Goal: Information Seeking & Learning: Learn about a topic

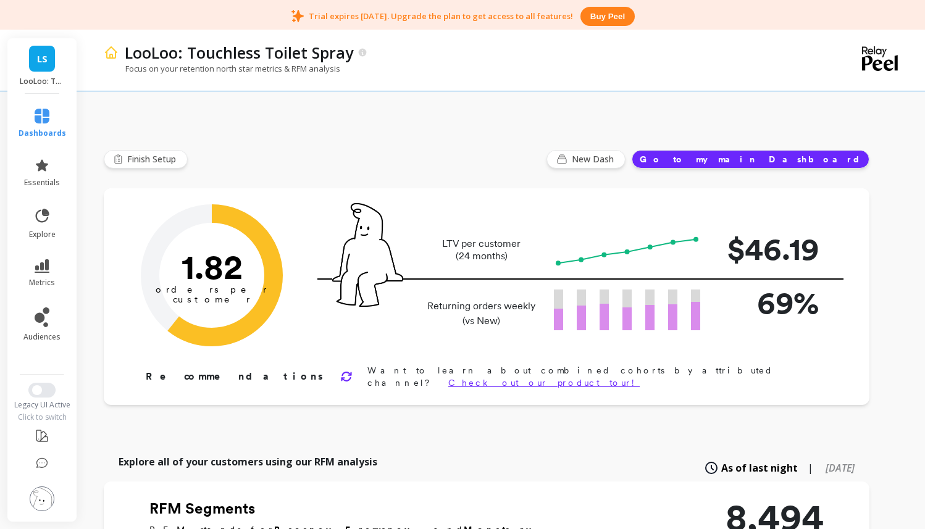
click at [774, 159] on button "Go to my main Dashboard" at bounding box center [751, 159] width 238 height 19
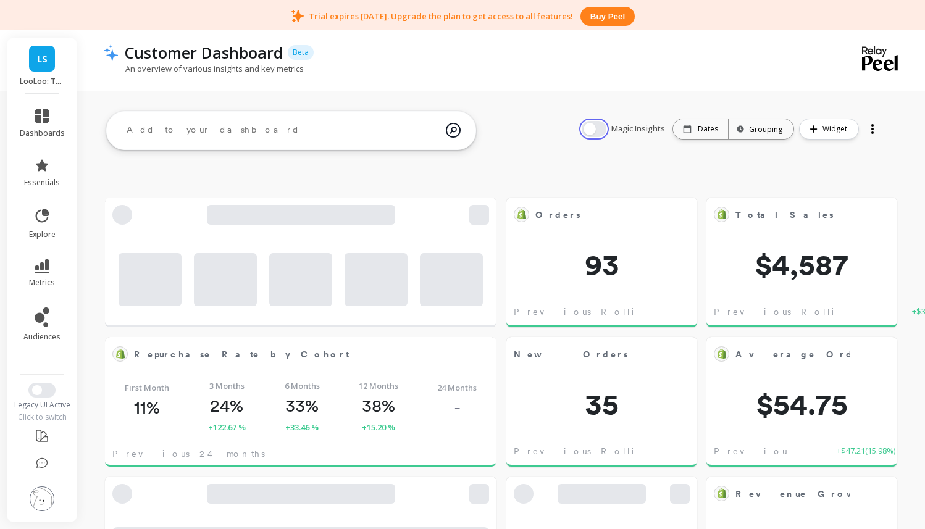
click at [602, 130] on button "button" at bounding box center [594, 129] width 25 height 16
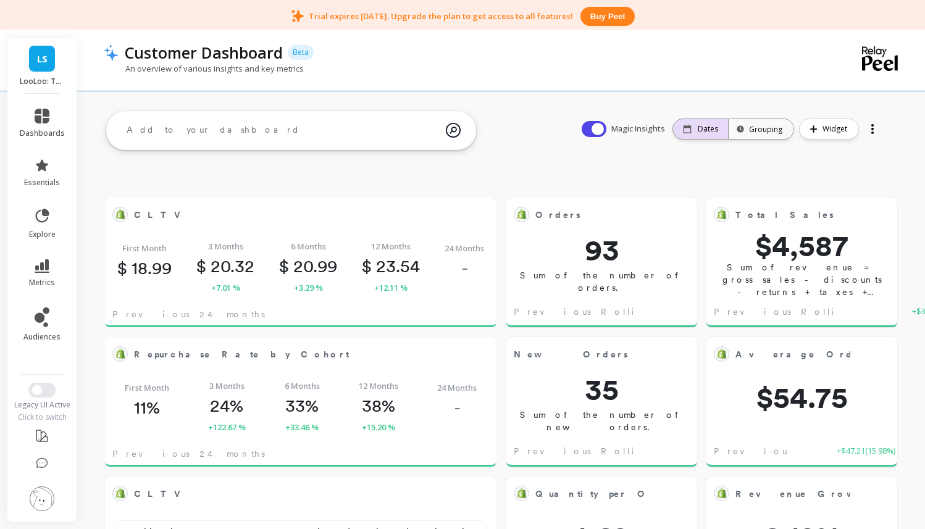
click at [712, 130] on p "Dates" at bounding box center [708, 129] width 20 height 10
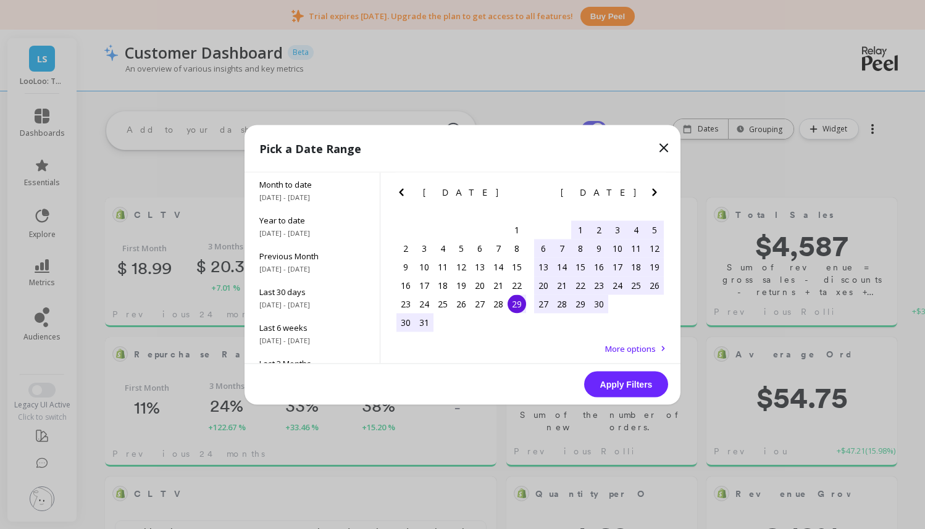
click at [658, 193] on icon "Next Month" at bounding box center [654, 192] width 15 height 15
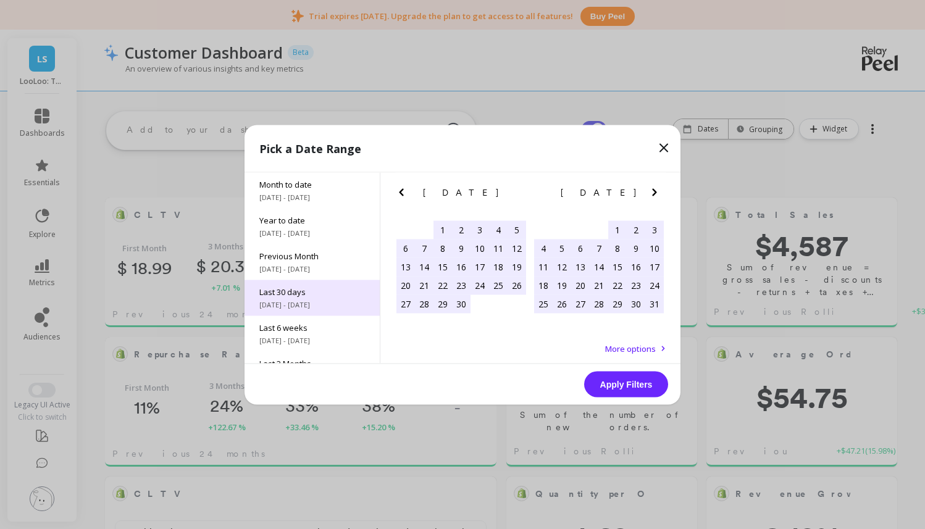
click at [317, 287] on span "Last 30 days" at bounding box center [312, 291] width 106 height 11
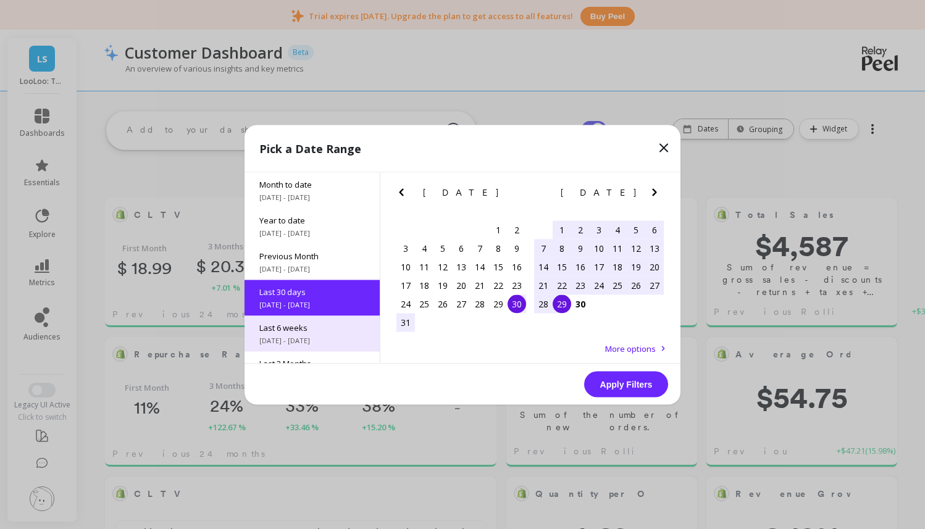
scroll to position [30, 0]
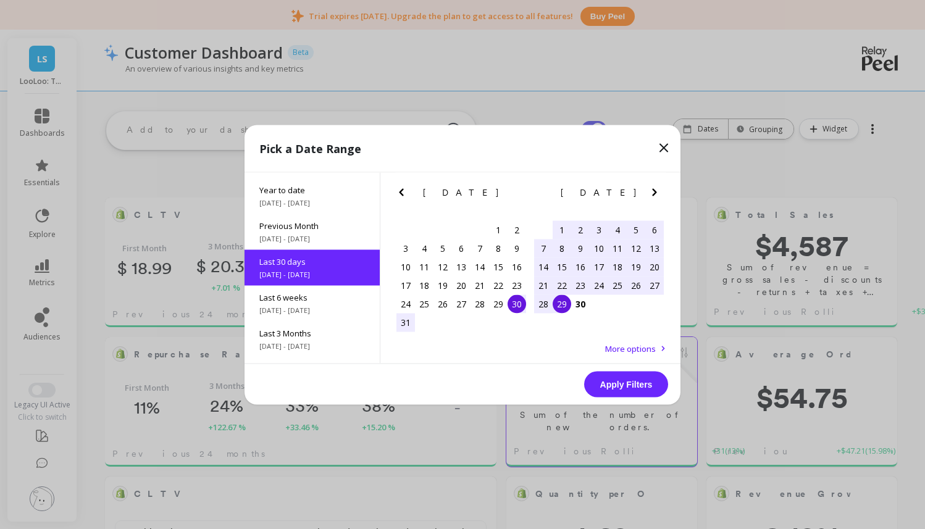
click at [650, 388] on button "Apply Filters" at bounding box center [626, 384] width 84 height 26
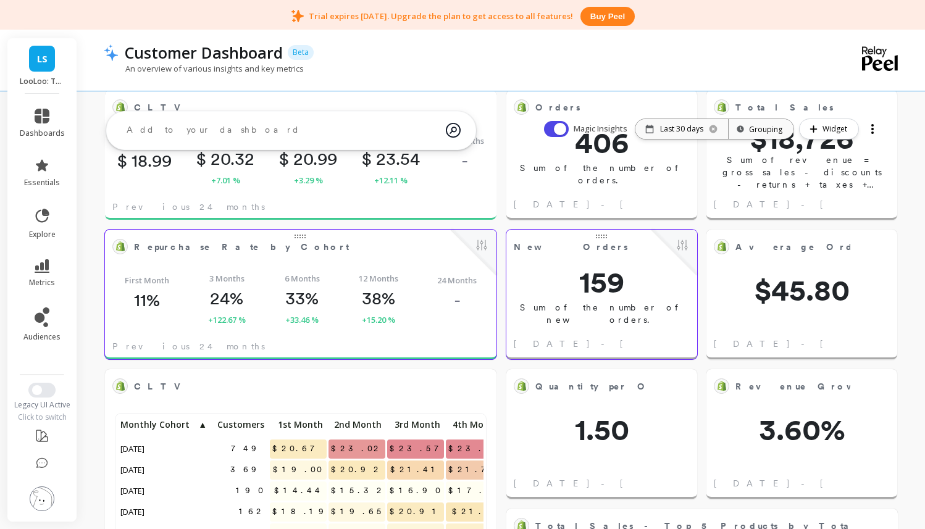
scroll to position [0, 0]
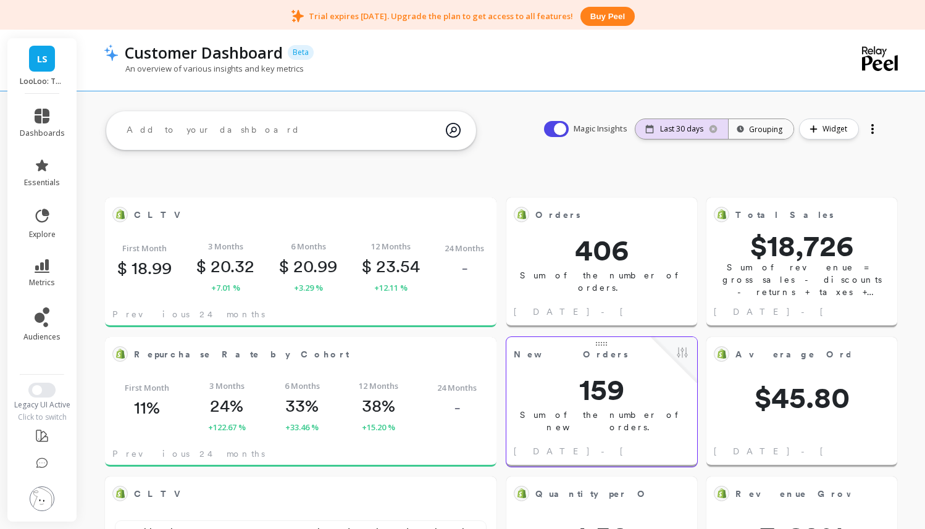
click at [669, 127] on p "Last 30 days" at bounding box center [681, 129] width 43 height 10
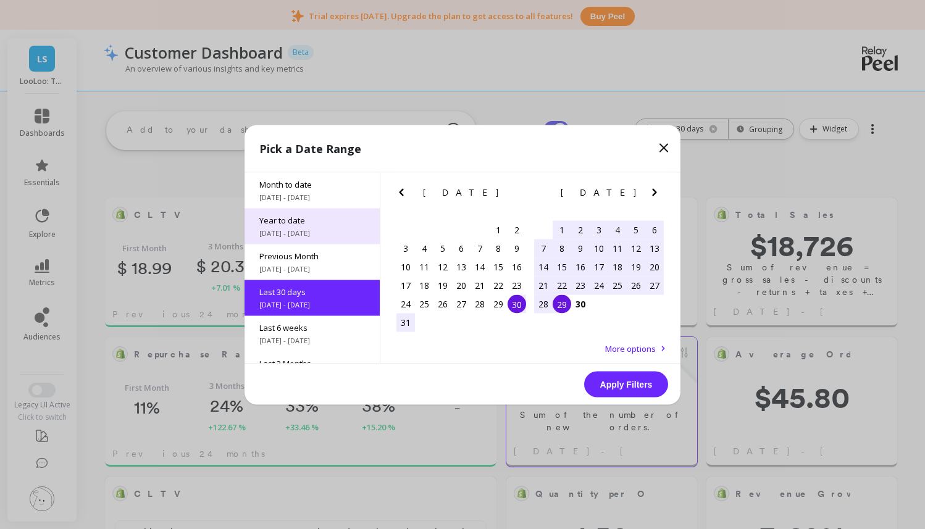
click at [298, 222] on span "Year to date" at bounding box center [312, 219] width 106 height 11
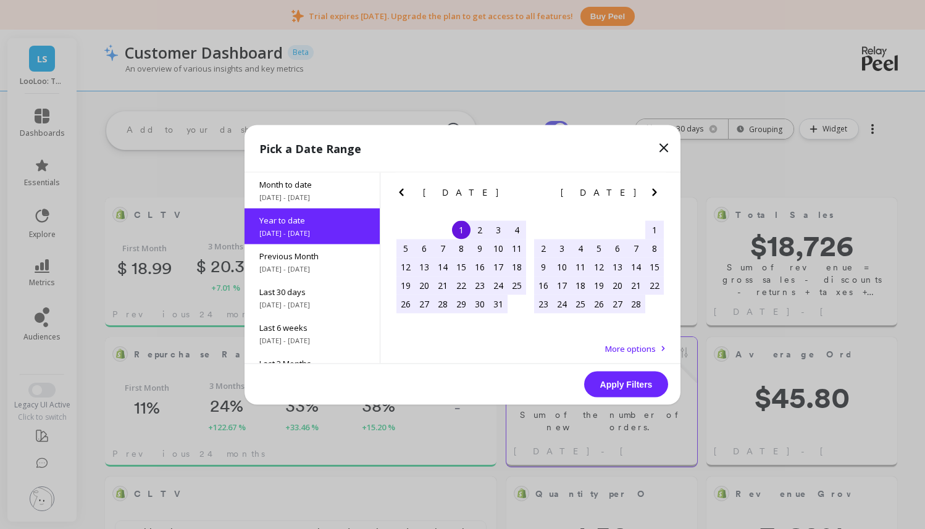
click at [623, 383] on button "Apply Filters" at bounding box center [626, 384] width 84 height 26
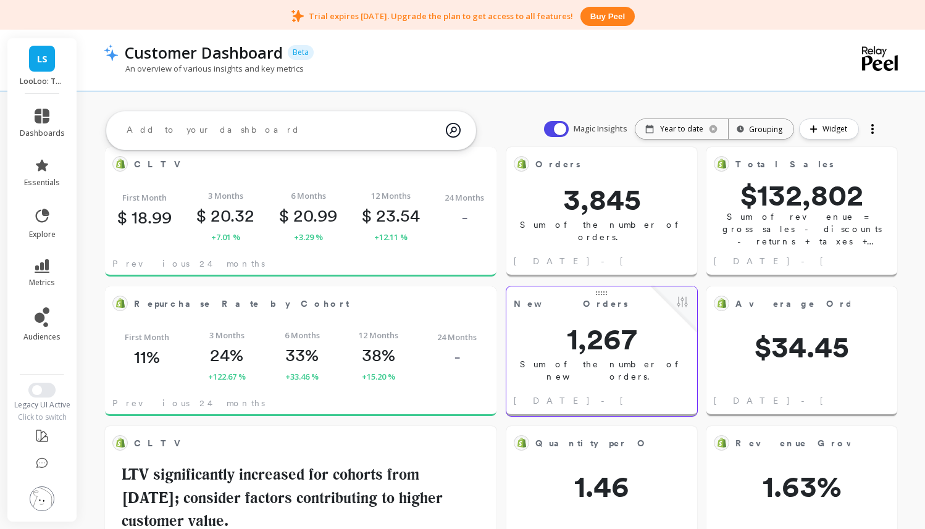
scroll to position [52, 0]
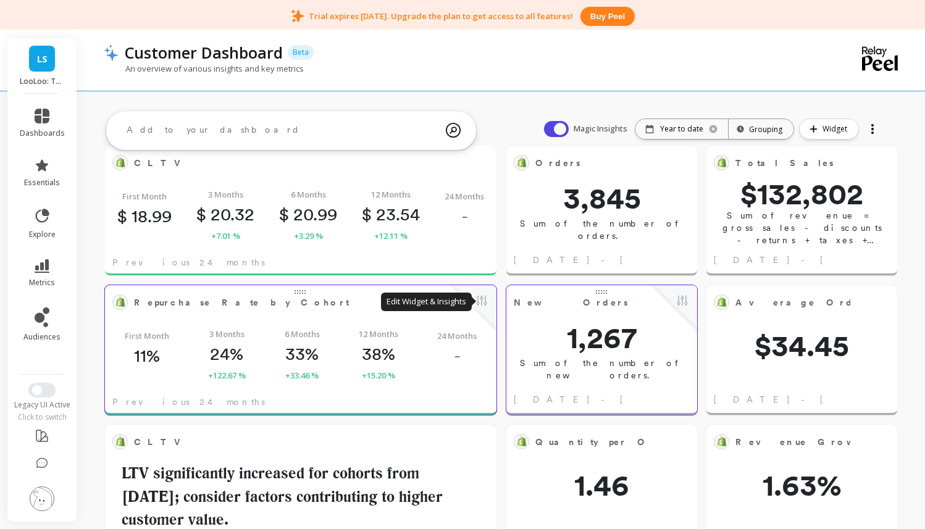
click at [478, 302] on button at bounding box center [481, 301] width 15 height 17
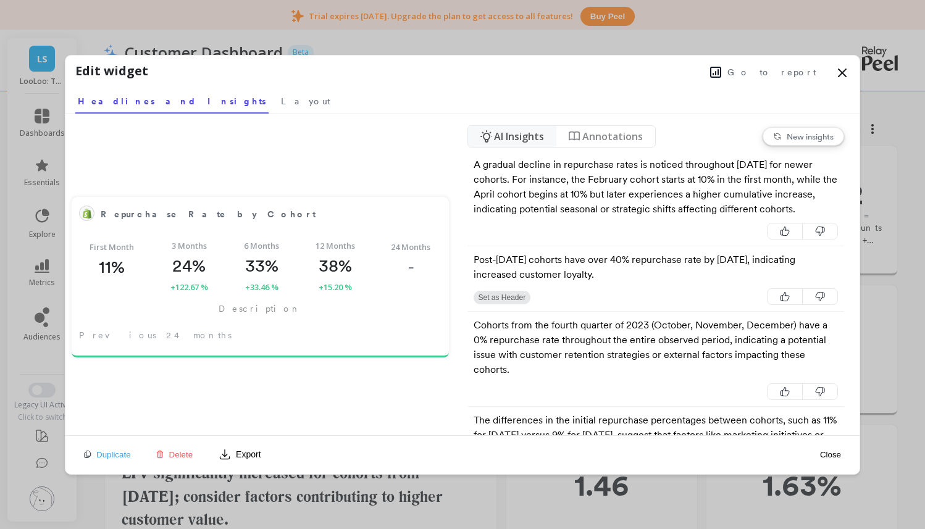
drag, startPoint x: 843, startPoint y: 68, endPoint x: 834, endPoint y: 76, distance: 12.7
click at [843, 68] on icon at bounding box center [842, 72] width 15 height 15
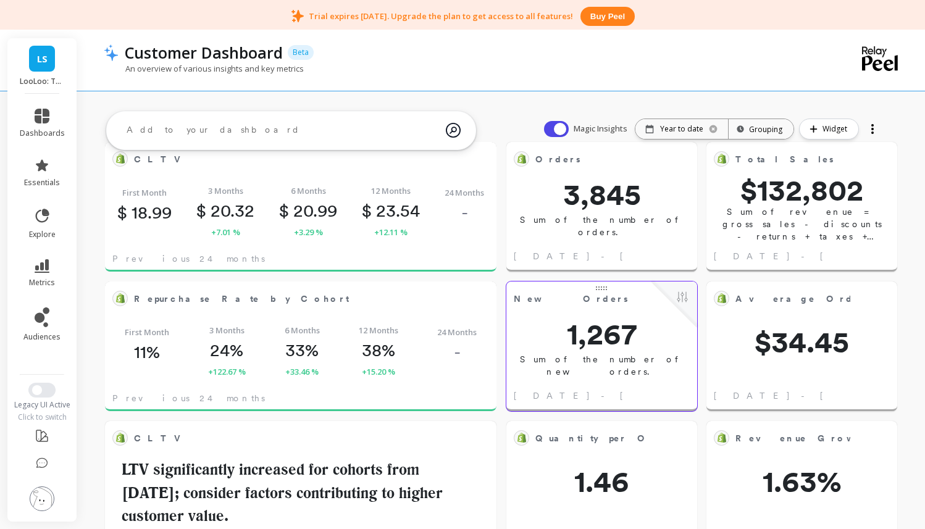
scroll to position [35, 0]
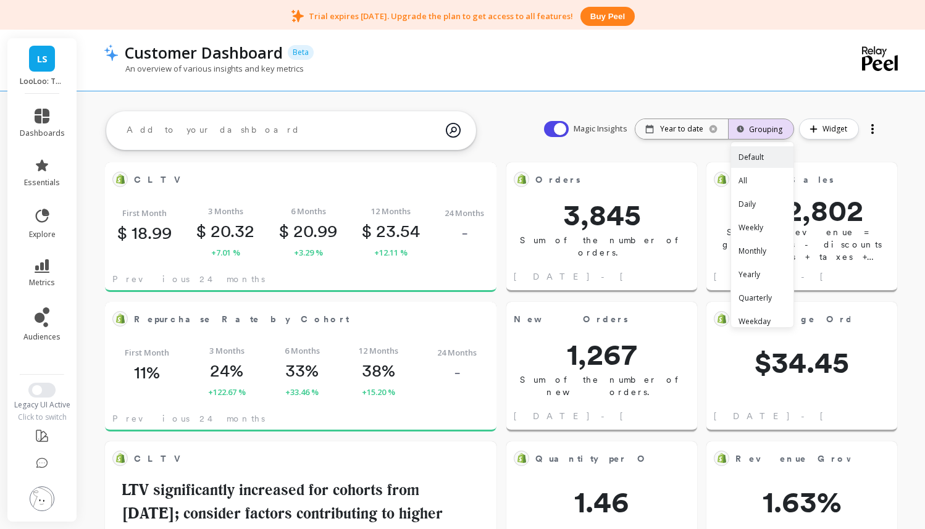
click at [775, 127] on div "Grouping" at bounding box center [761, 129] width 43 height 12
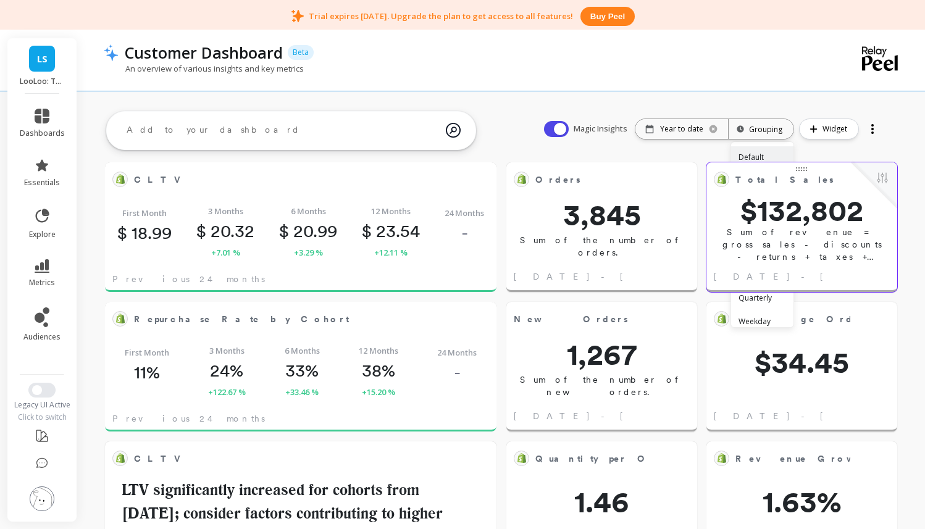
click at [761, 251] on div "Monthly" at bounding box center [762, 251] width 62 height 22
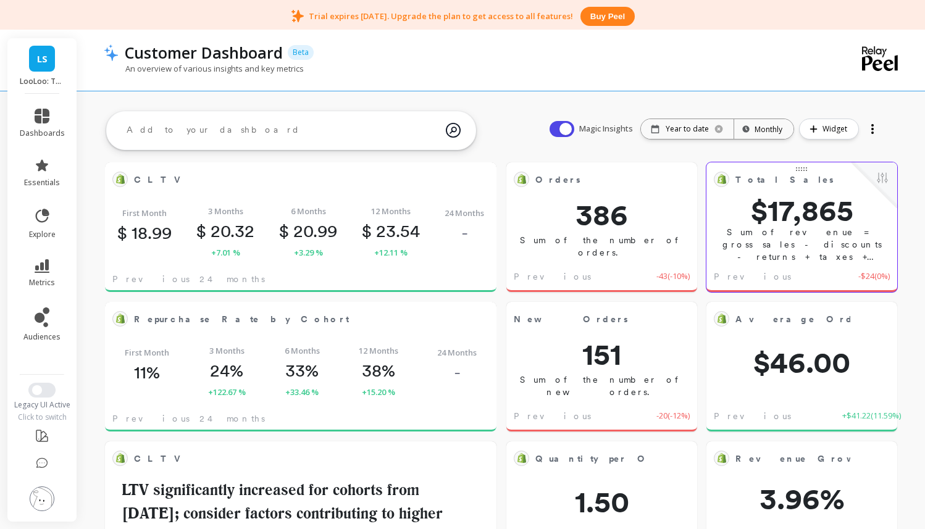
scroll to position [340, 366]
click at [43, 65] on link "LS" at bounding box center [42, 59] width 26 height 26
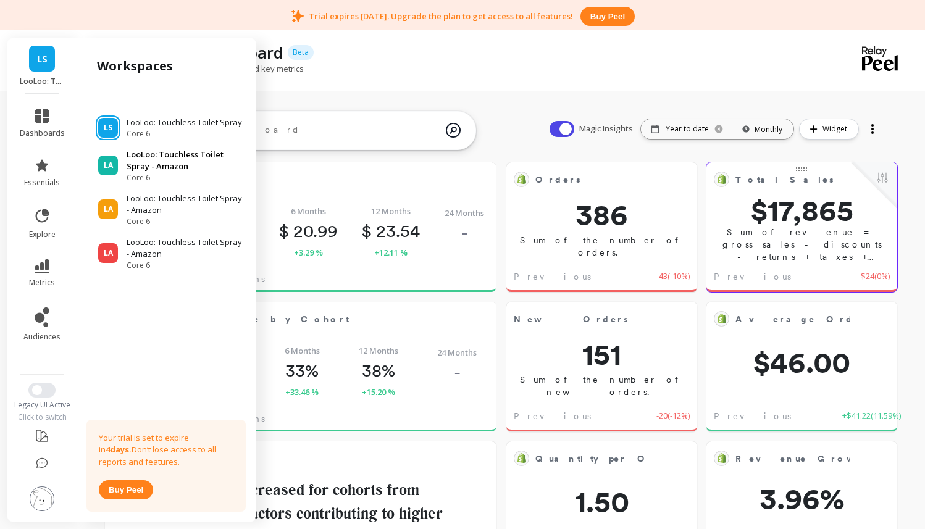
click at [152, 160] on p "LooLoo: Touchless Toilet Spray - Amazon" at bounding box center [185, 161] width 117 height 24
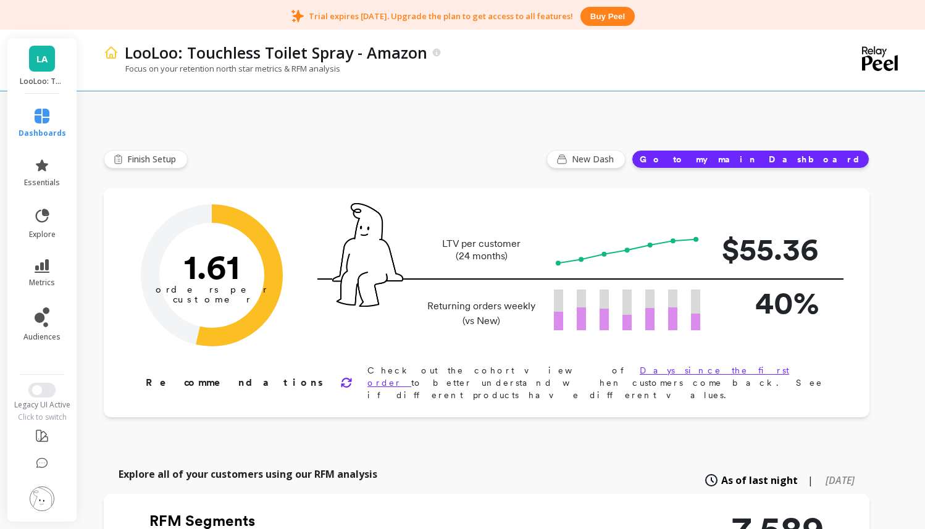
click at [795, 162] on button "Go to my main Dashboard" at bounding box center [751, 159] width 238 height 19
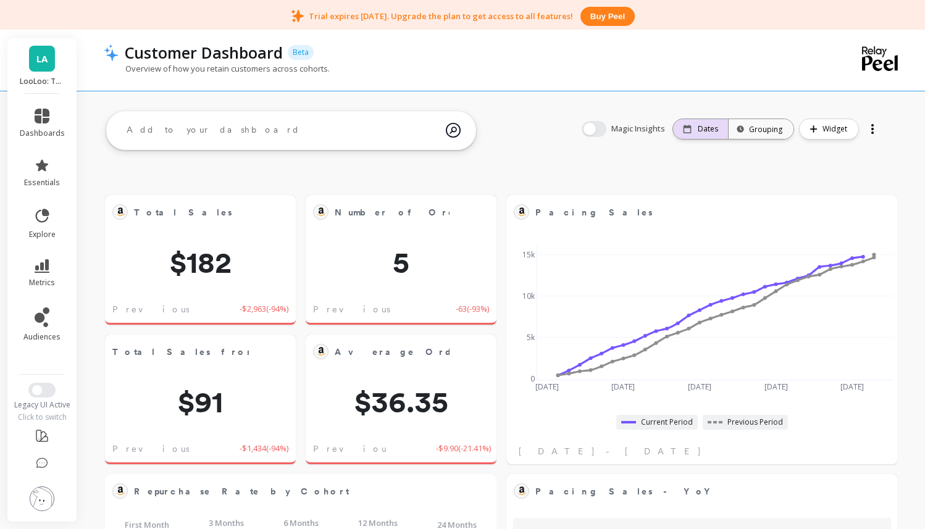
scroll to position [4, 0]
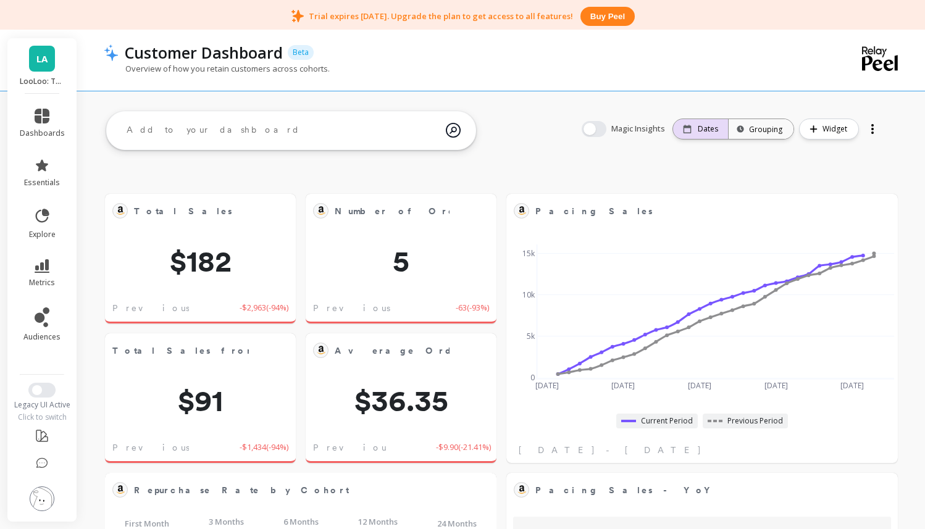
click at [708, 126] on p "Dates" at bounding box center [708, 129] width 20 height 10
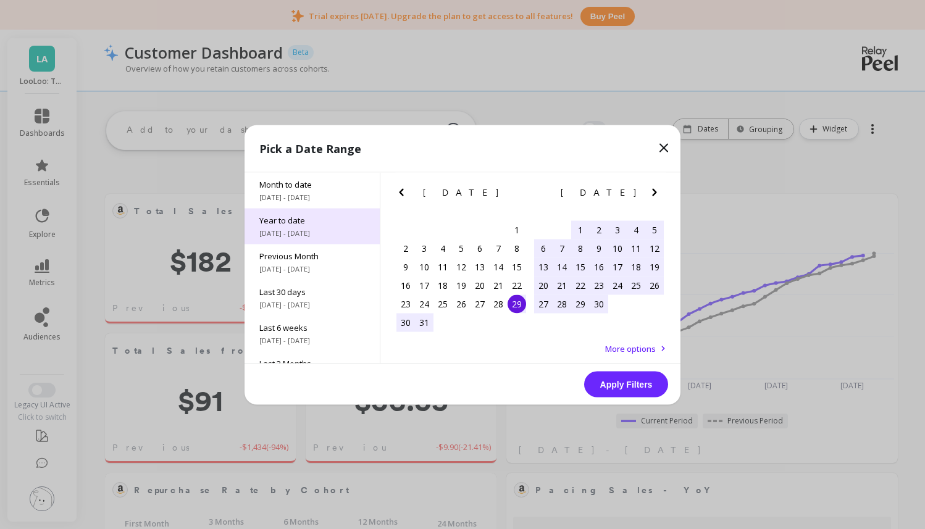
click at [303, 217] on span "Year to date" at bounding box center [312, 219] width 106 height 11
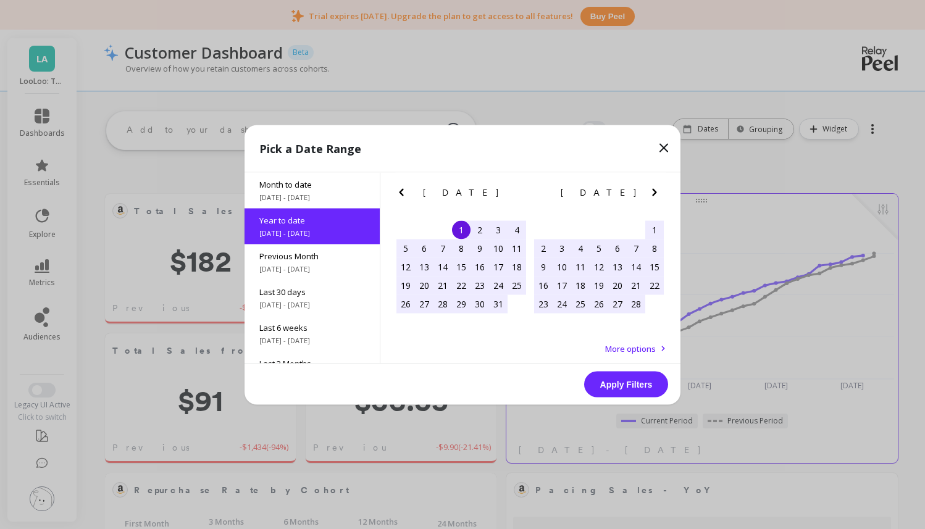
click at [638, 392] on button "Apply Filters" at bounding box center [626, 384] width 84 height 26
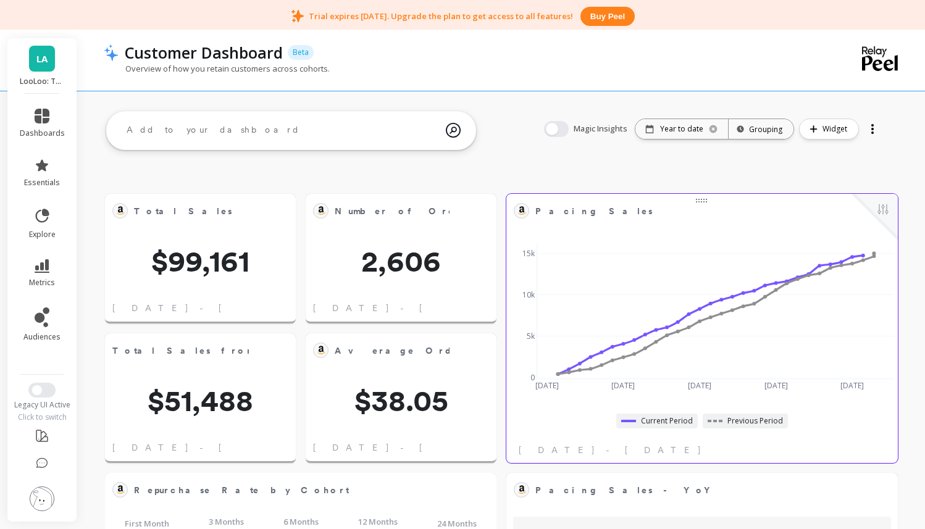
scroll to position [340, 366]
click at [565, 133] on button "button" at bounding box center [556, 129] width 25 height 16
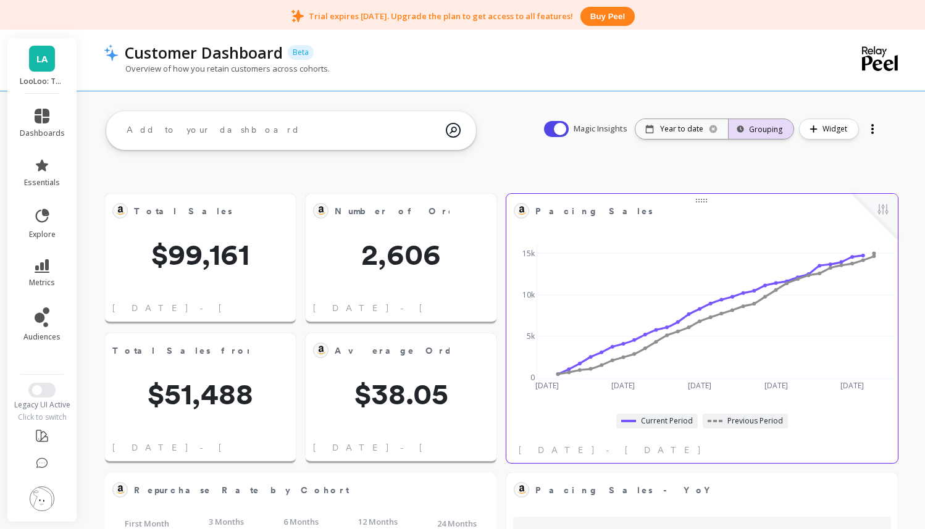
click at [779, 130] on div "Grouping" at bounding box center [761, 129] width 43 height 12
click at [761, 256] on div "Monthly" at bounding box center [762, 251] width 62 height 22
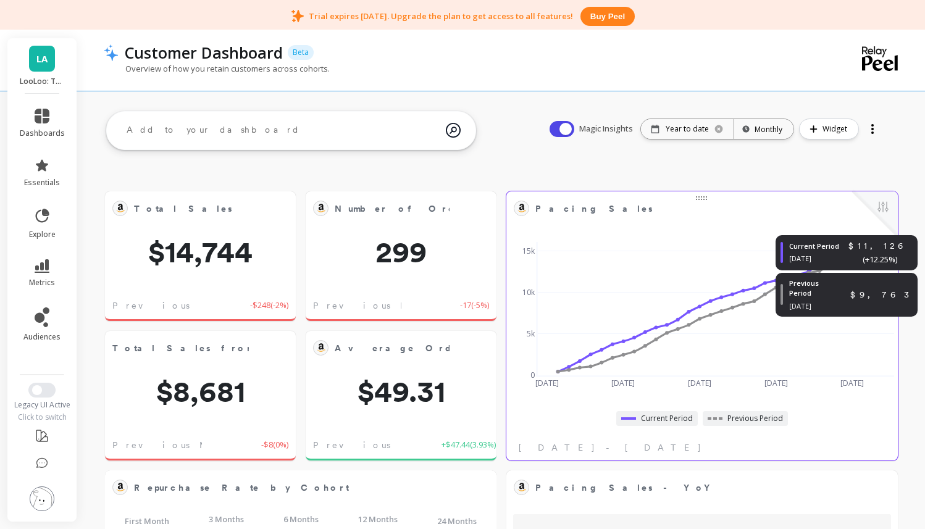
scroll to position [5, 0]
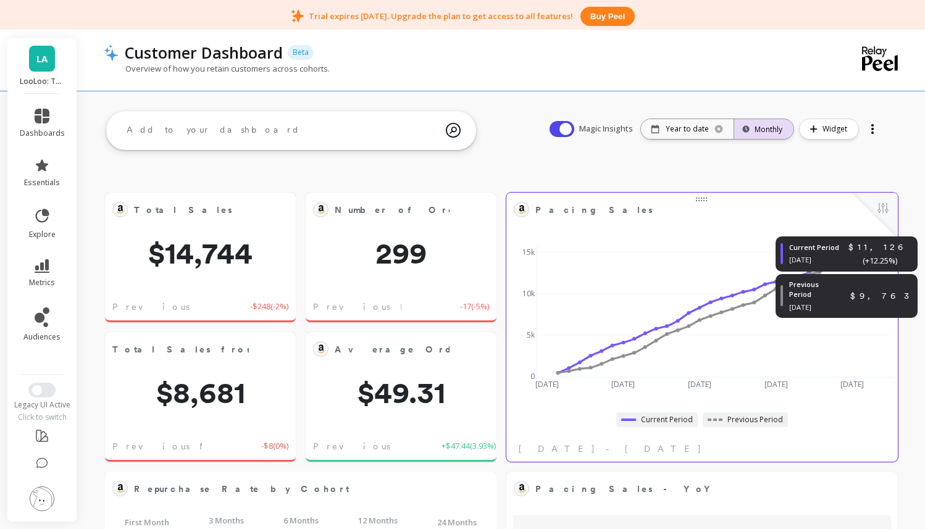
click at [770, 125] on div "Monthly" at bounding box center [763, 129] width 37 height 12
click at [763, 275] on div "Yearly" at bounding box center [764, 275] width 59 height 22
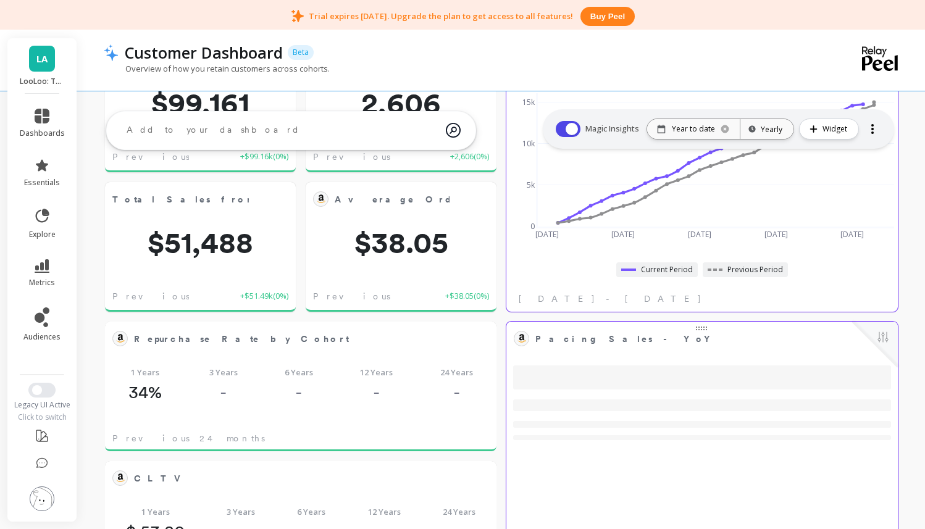
scroll to position [0, 0]
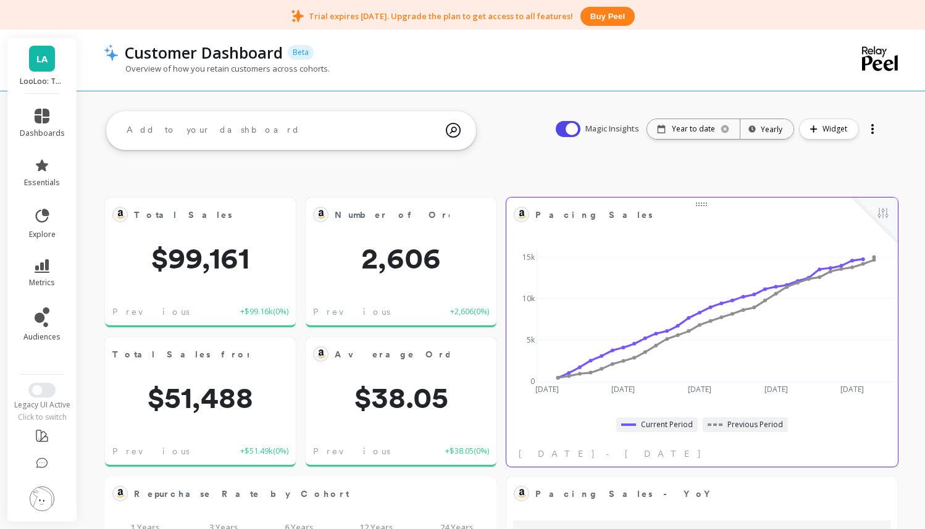
click at [36, 57] on span "LA" at bounding box center [41, 59] width 11 height 14
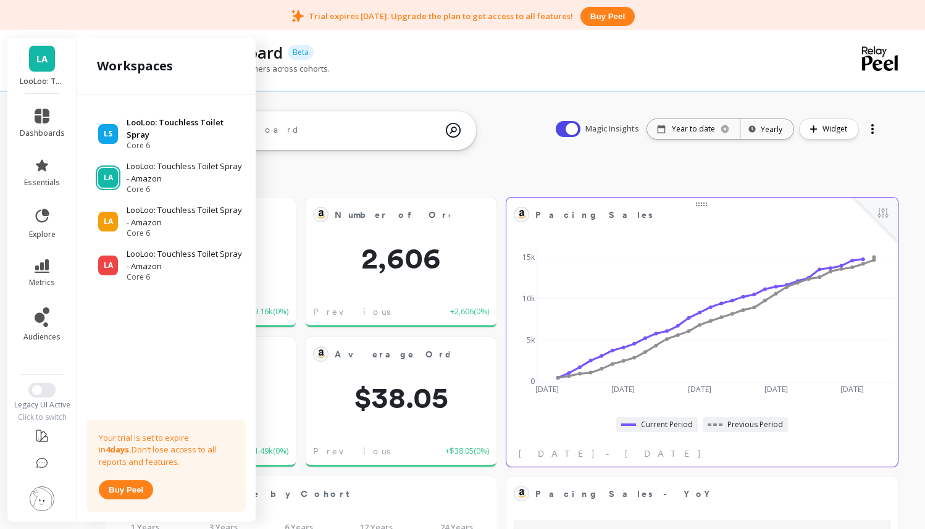
click at [141, 132] on p "LooLoo: Touchless Toilet Spray" at bounding box center [185, 129] width 117 height 24
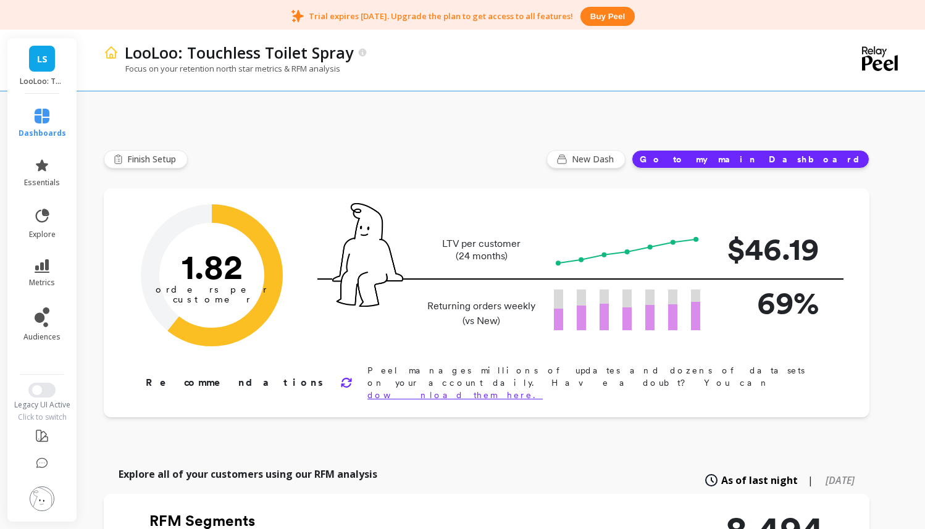
click at [763, 162] on button "Go to my main Dashboard" at bounding box center [751, 159] width 238 height 19
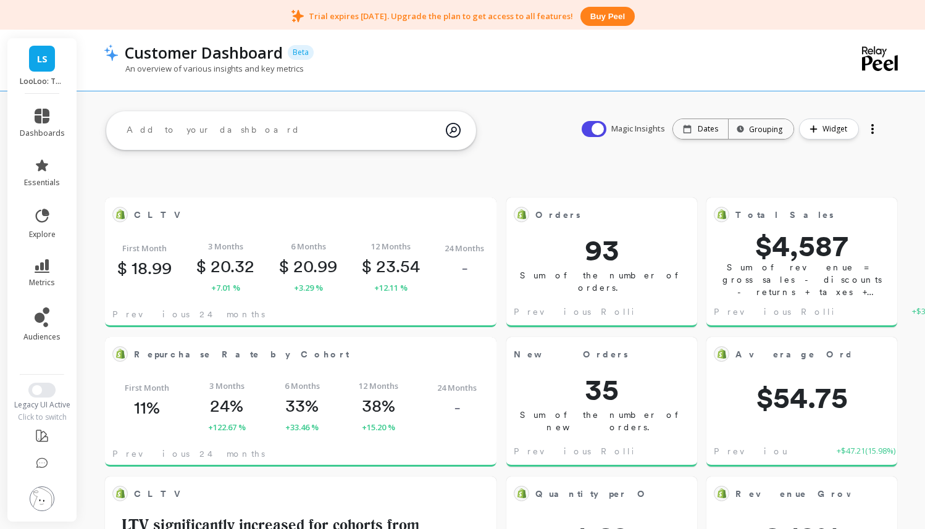
scroll to position [340, 366]
click at [689, 136] on div "Dates" at bounding box center [700, 129] width 55 height 20
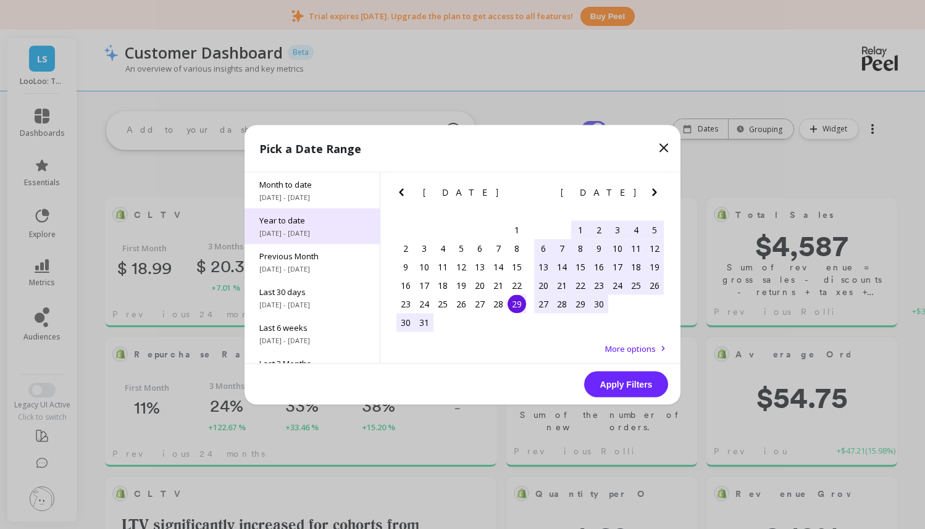
click at [315, 230] on span "1/1/2025 - 9/29/2025" at bounding box center [312, 233] width 106 height 10
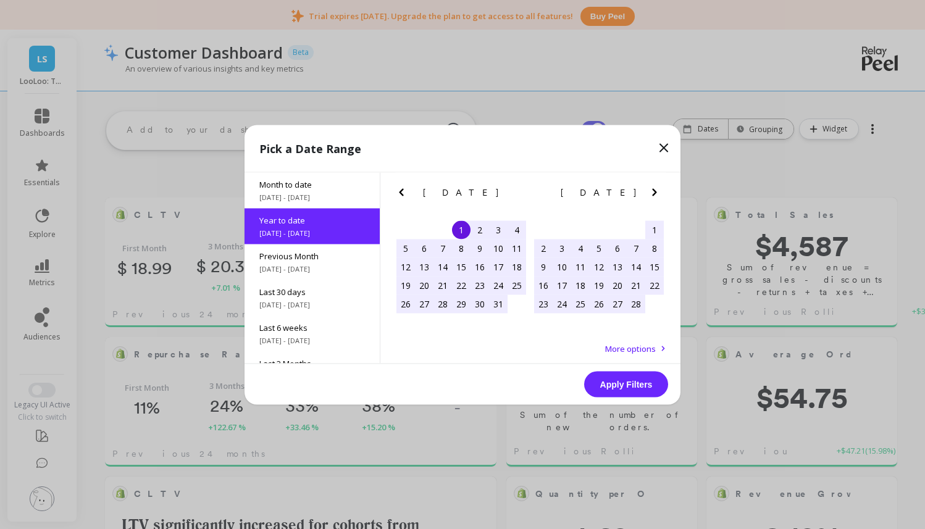
click at [595, 389] on button "Apply Filters" at bounding box center [626, 384] width 84 height 26
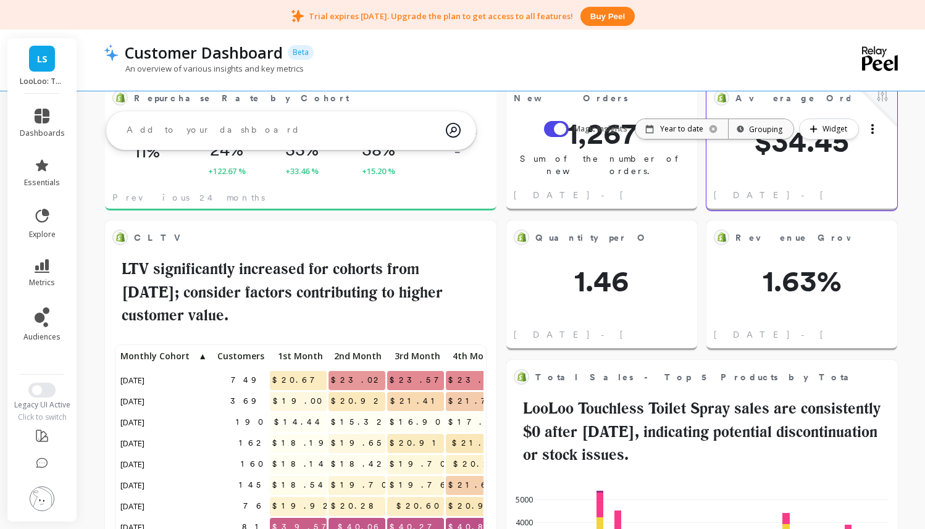
scroll to position [0, 0]
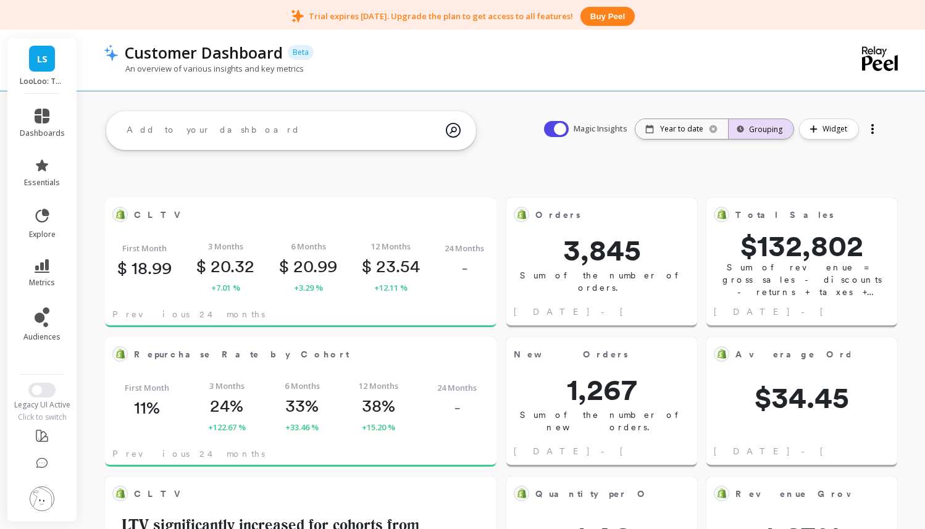
click at [772, 132] on div "Grouping" at bounding box center [761, 129] width 43 height 12
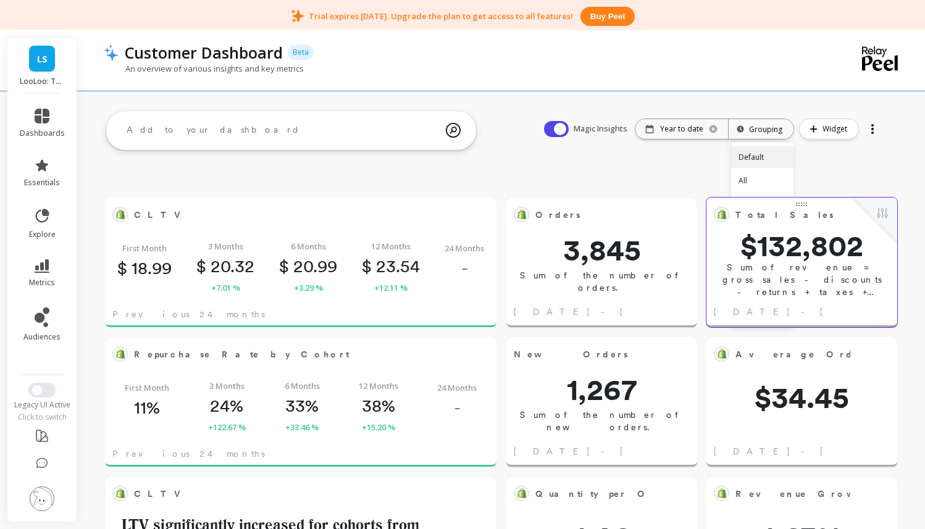
click at [766, 249] on div "Monthly" at bounding box center [762, 251] width 62 height 22
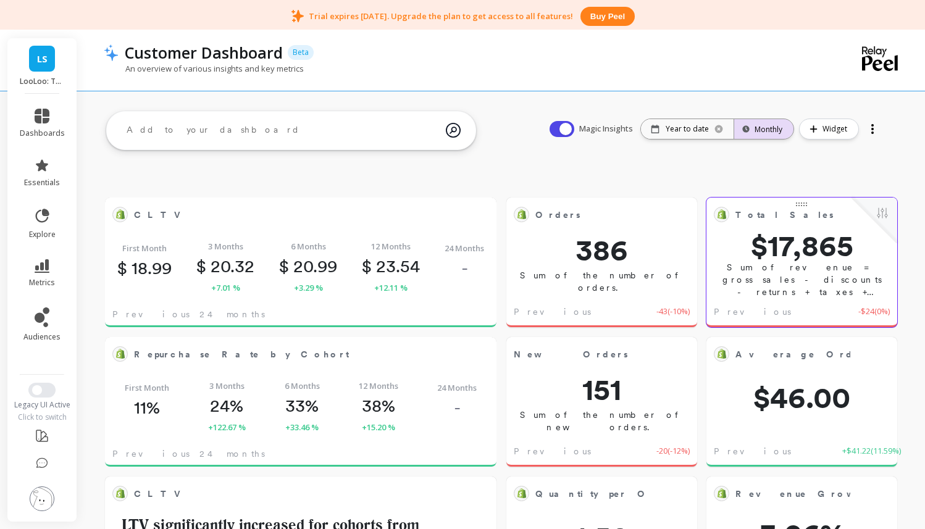
scroll to position [340, 366]
click at [765, 136] on div "Monthly" at bounding box center [763, 128] width 59 height 27
click at [773, 272] on div "Yearly" at bounding box center [764, 275] width 59 height 22
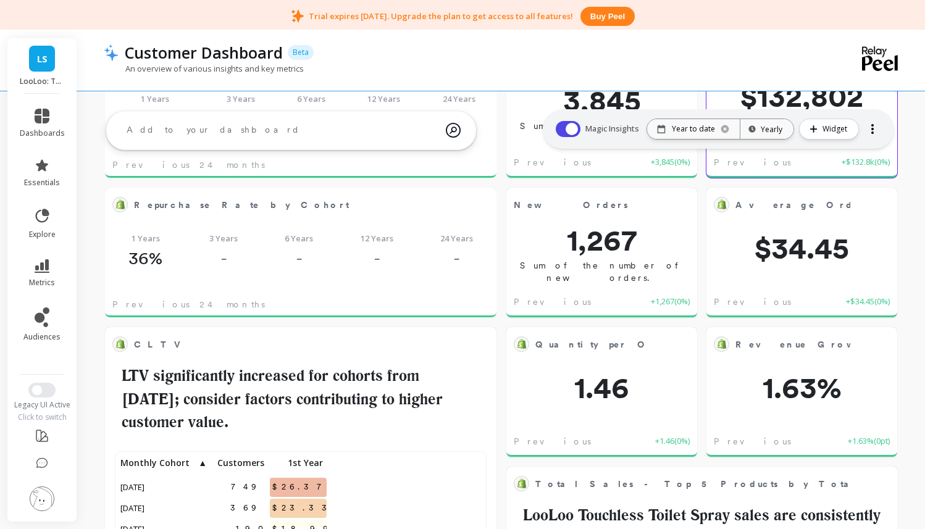
scroll to position [148, 0]
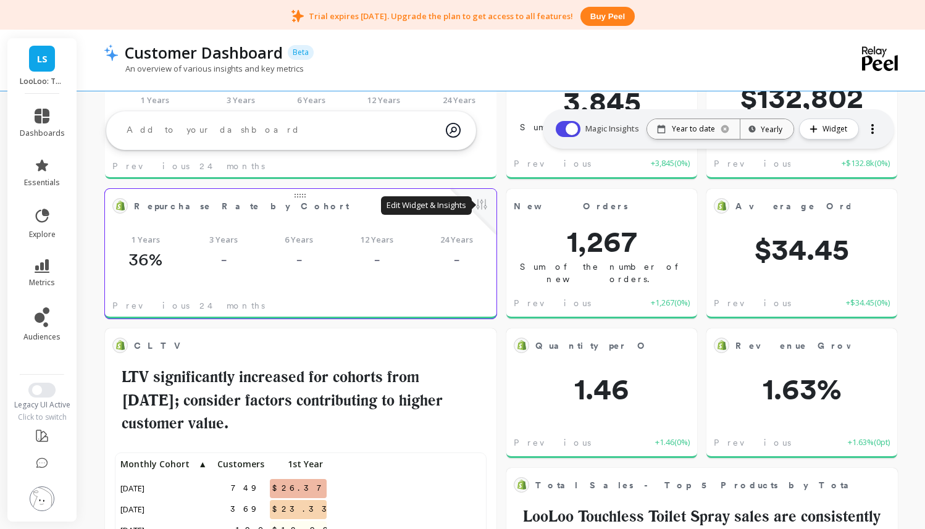
click at [484, 207] on button at bounding box center [481, 205] width 15 height 17
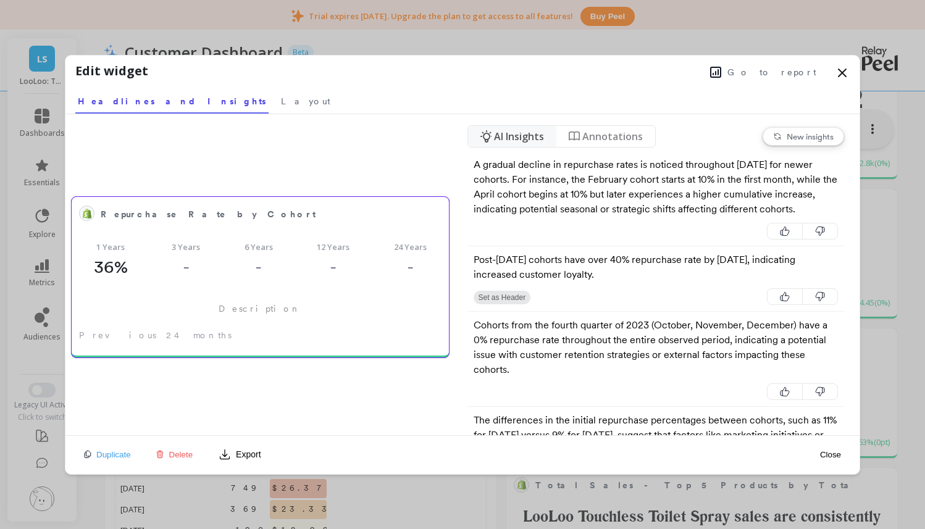
drag, startPoint x: 196, startPoint y: 244, endPoint x: 228, endPoint y: 273, distance: 42.8
click at [196, 244] on span "3 Years" at bounding box center [186, 247] width 28 height 12
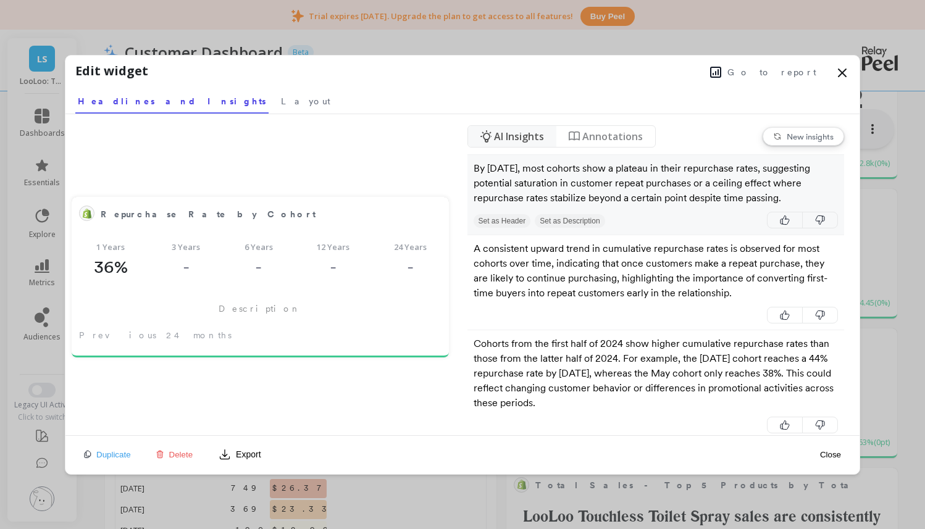
scroll to position [452, 0]
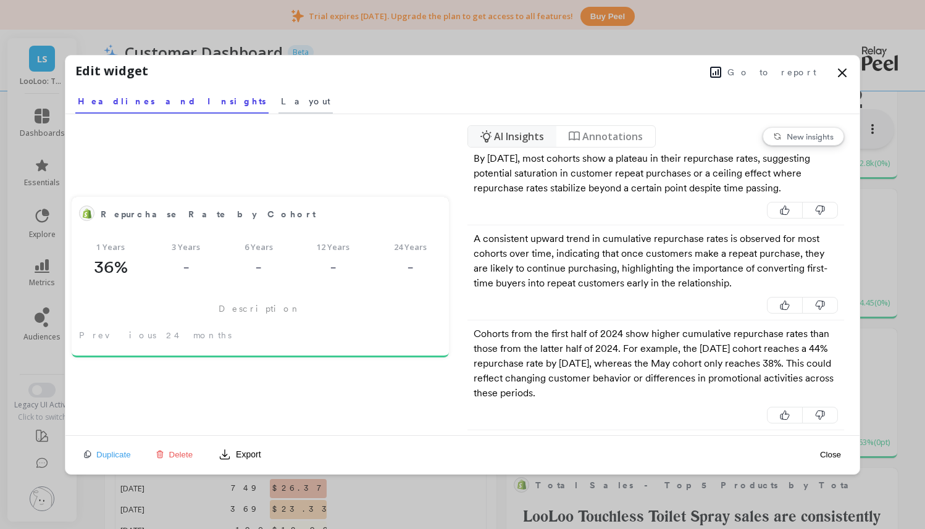
click at [281, 102] on span "Layout" at bounding box center [305, 101] width 49 height 12
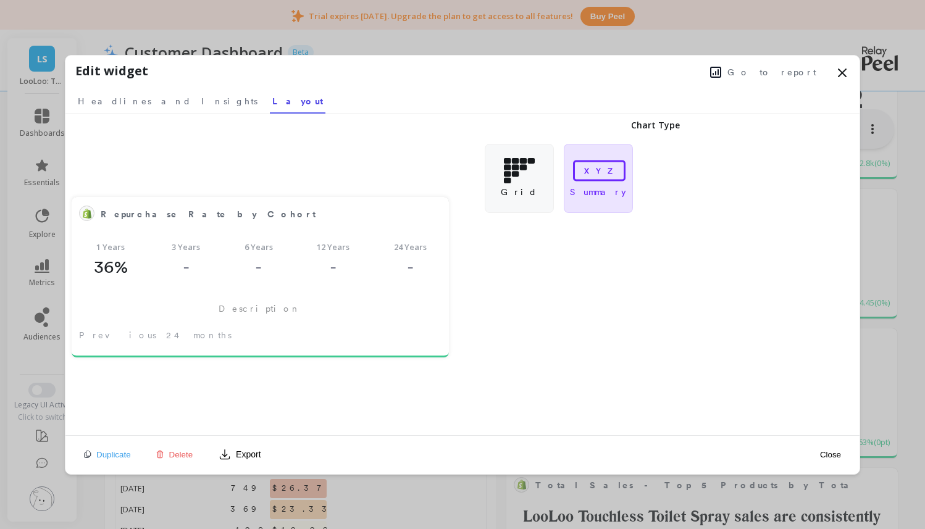
click at [575, 178] on icon at bounding box center [598, 170] width 58 height 26
click at [527, 183] on div "Grid" at bounding box center [519, 178] width 69 height 69
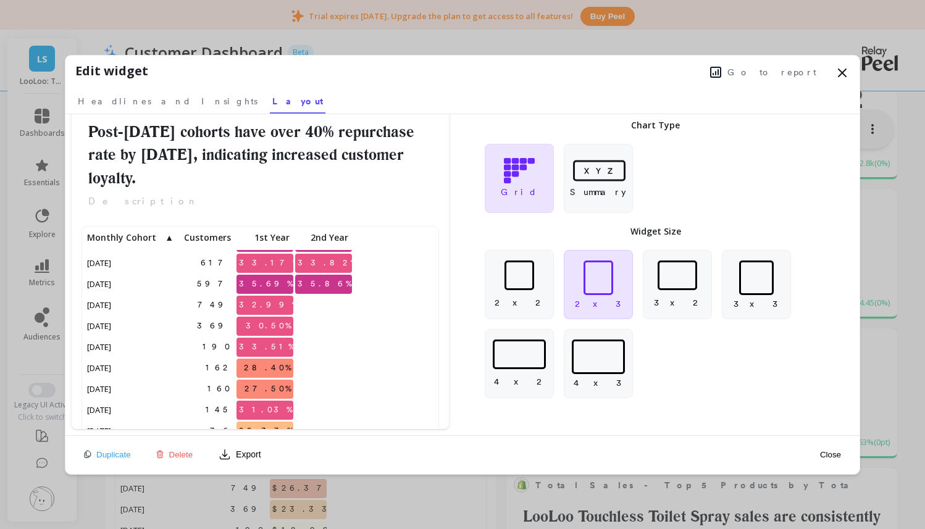
scroll to position [42, 0]
click at [675, 285] on div at bounding box center [678, 276] width 40 height 30
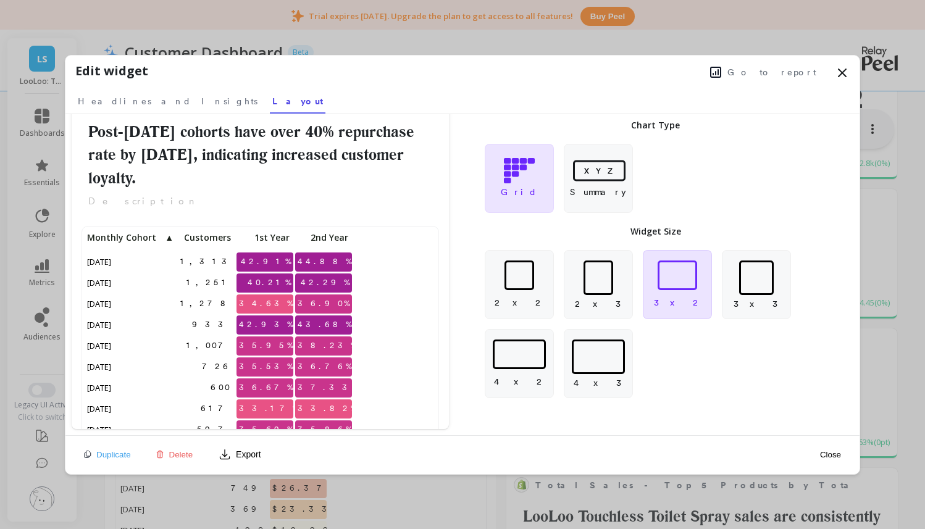
scroll to position [216, 351]
click at [597, 285] on div at bounding box center [598, 278] width 30 height 35
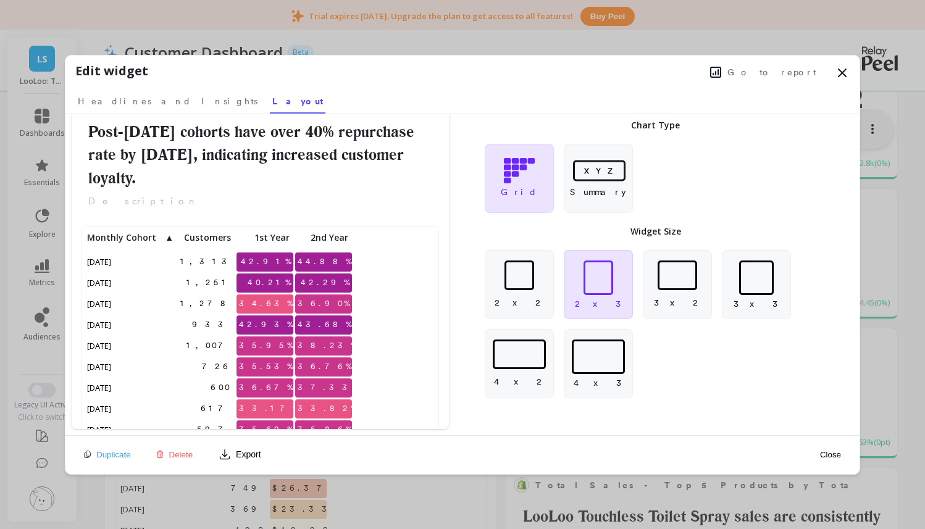
scroll to position [340, 351]
click at [525, 361] on div at bounding box center [519, 355] width 53 height 30
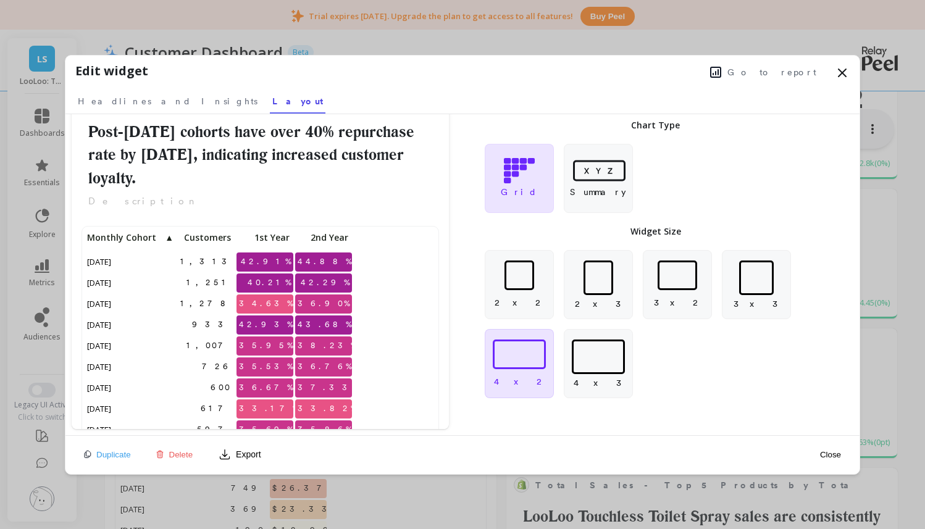
scroll to position [216, 351]
click at [573, 362] on div at bounding box center [598, 357] width 53 height 35
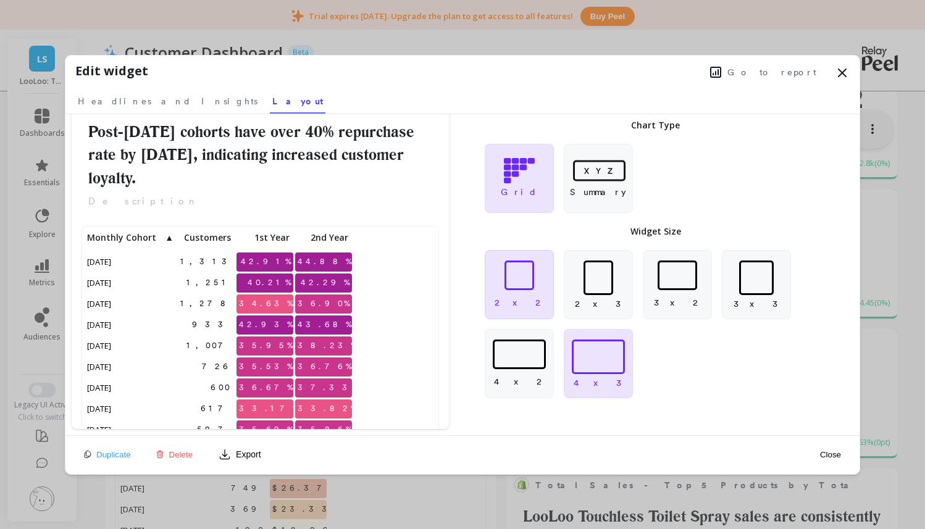
scroll to position [340, 351]
click at [523, 289] on div at bounding box center [519, 276] width 30 height 30
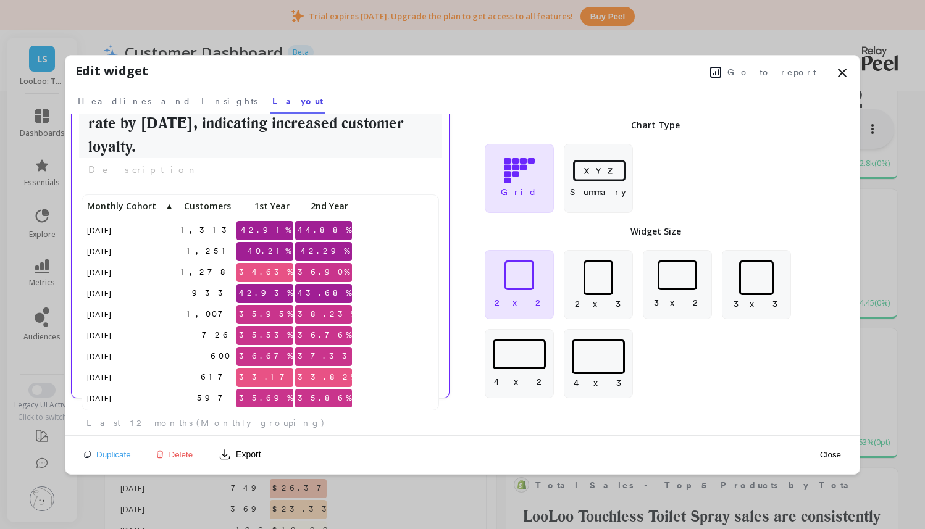
scroll to position [0, 0]
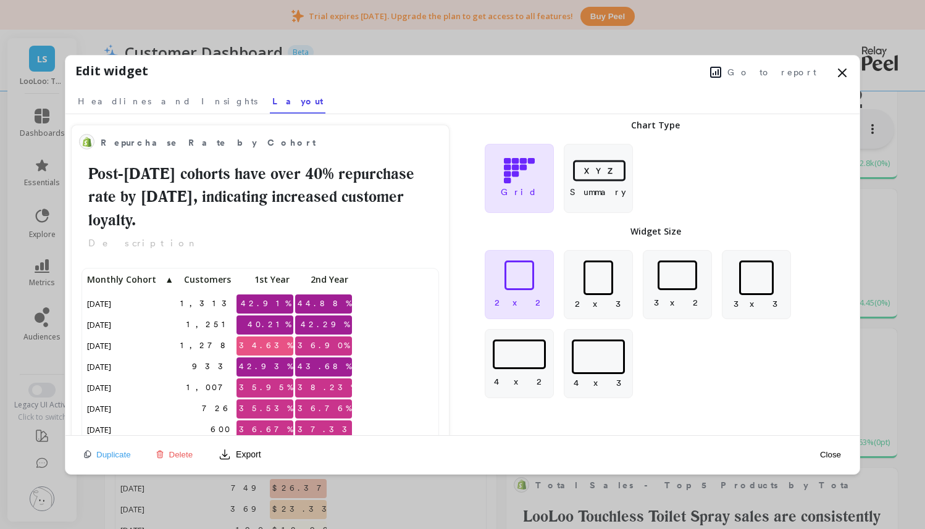
click at [804, 72] on span "Go to report" at bounding box center [771, 72] width 89 height 12
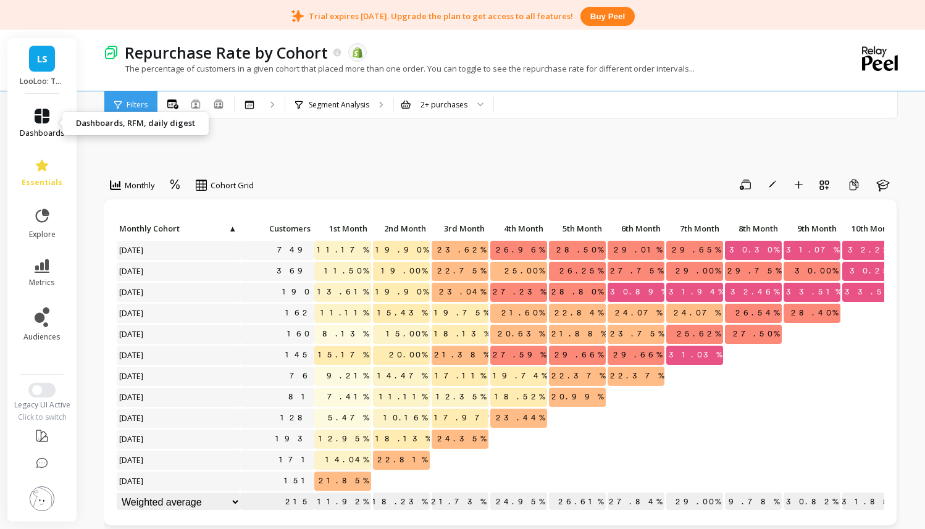
click at [46, 115] on icon at bounding box center [42, 116] width 15 height 15
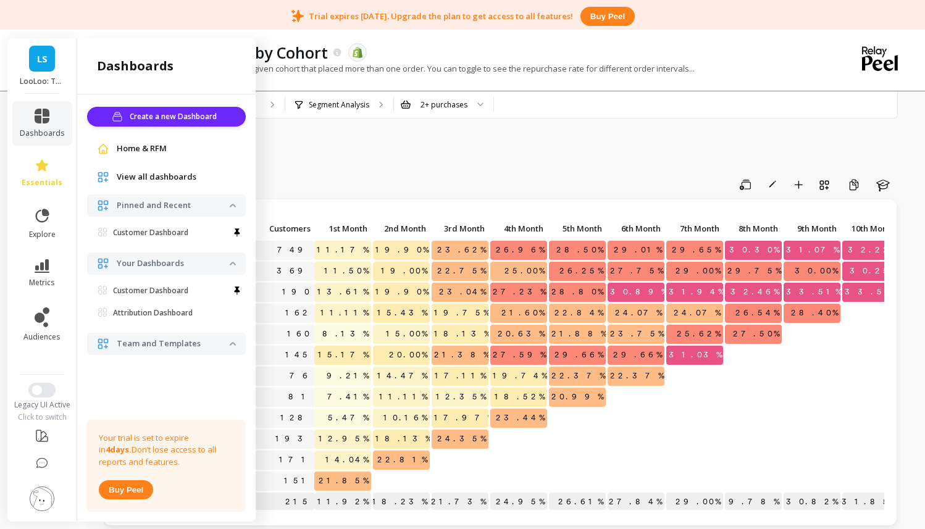
click at [151, 178] on span "View all dashboards" at bounding box center [157, 177] width 80 height 12
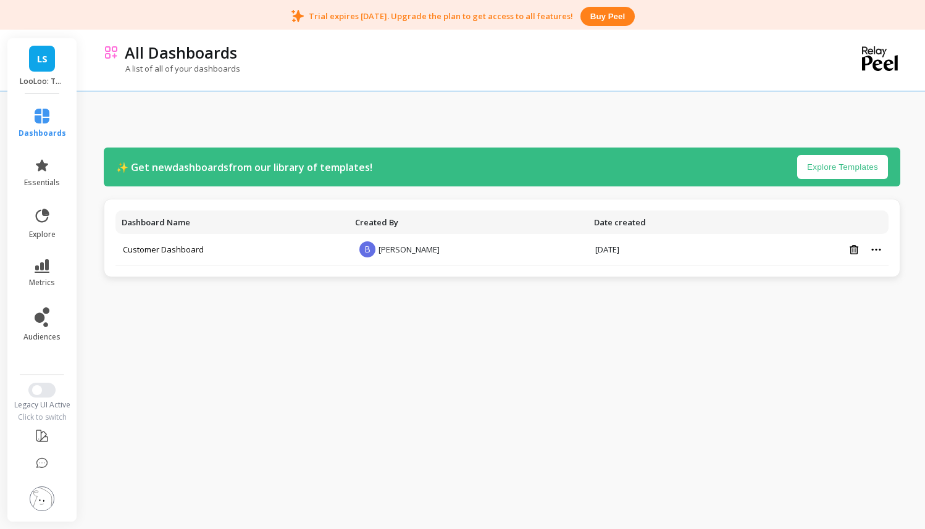
click at [50, 69] on link "LS" at bounding box center [42, 59] width 26 height 26
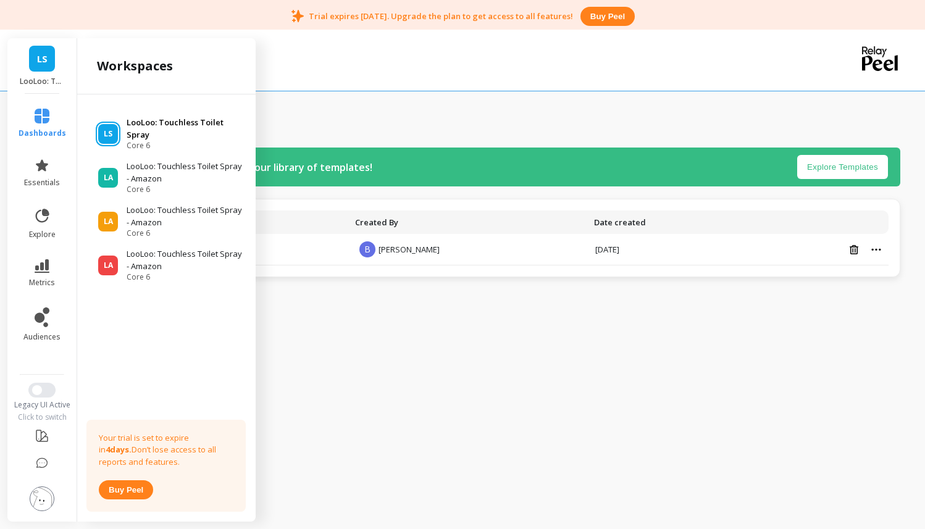
click at [108, 130] on span "LS" at bounding box center [108, 134] width 9 height 10
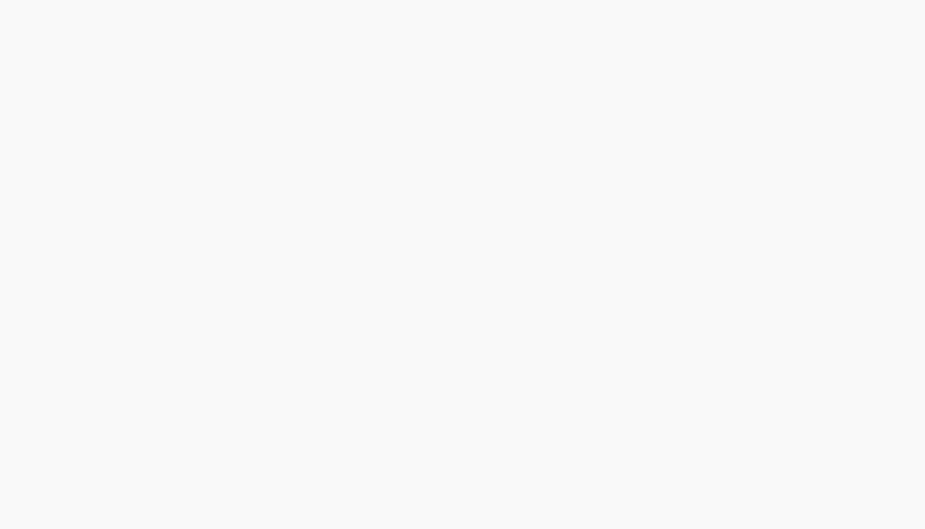
click at [552, 0] on html at bounding box center [462, 0] width 925 height 0
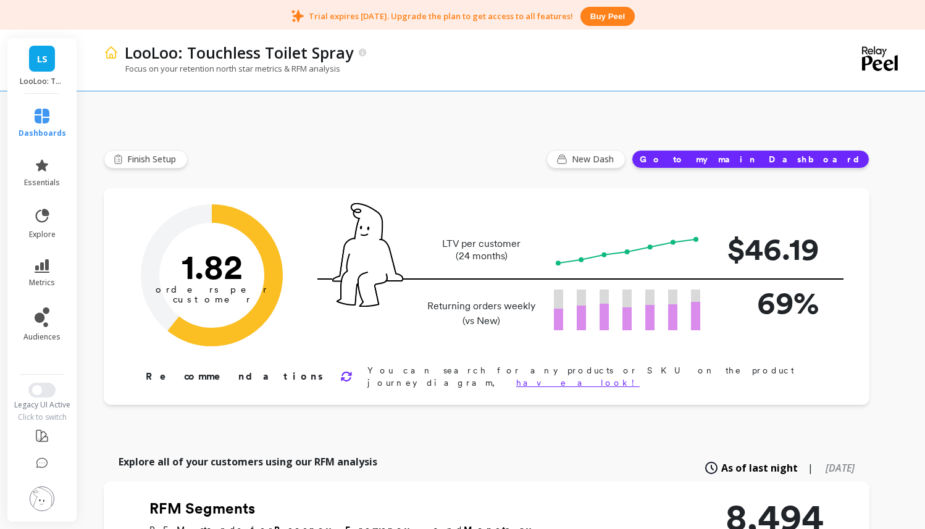
drag, startPoint x: 878, startPoint y: 146, endPoint x: 868, endPoint y: 151, distance: 11.0
click at [819, 161] on button "Go to my main Dashboard" at bounding box center [751, 159] width 238 height 19
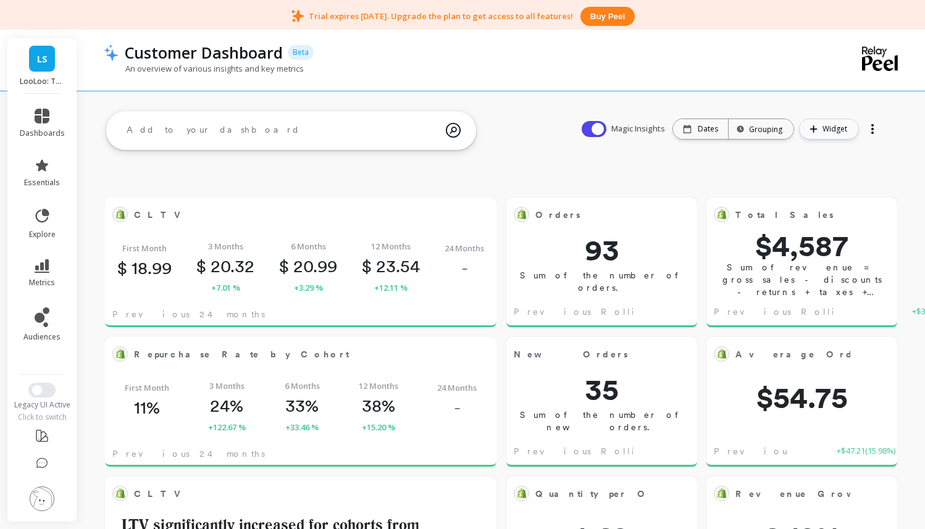
scroll to position [340, 366]
click at [726, 132] on div "Dates" at bounding box center [700, 129] width 55 height 20
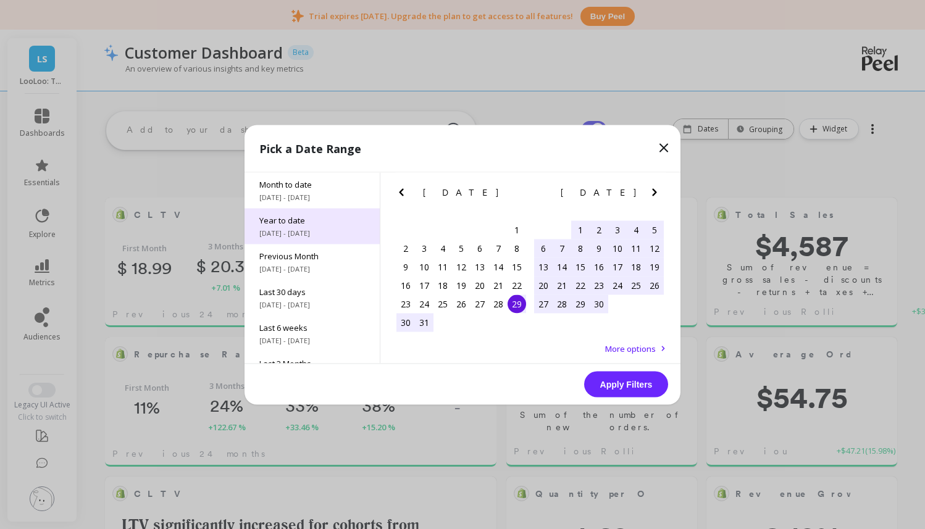
click at [269, 221] on span "Year to date" at bounding box center [312, 219] width 106 height 11
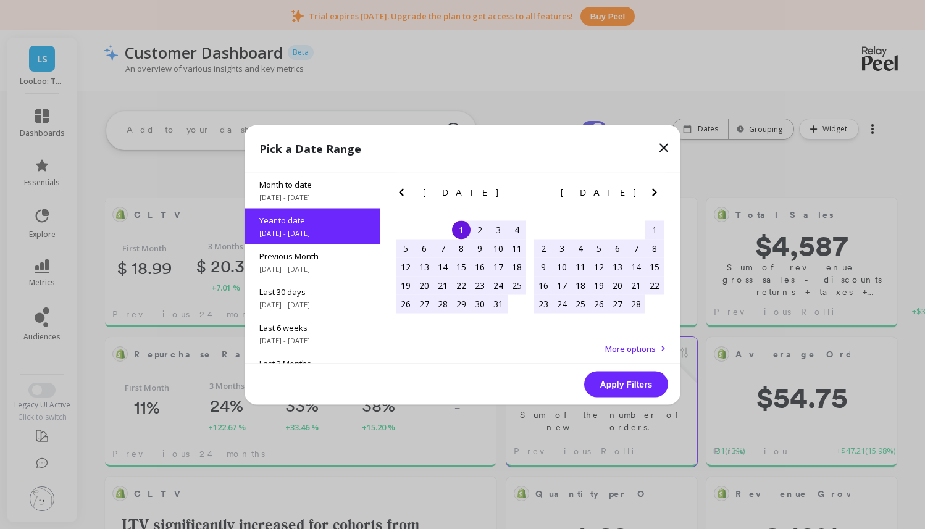
click at [626, 390] on button "Apply Filters" at bounding box center [626, 384] width 84 height 26
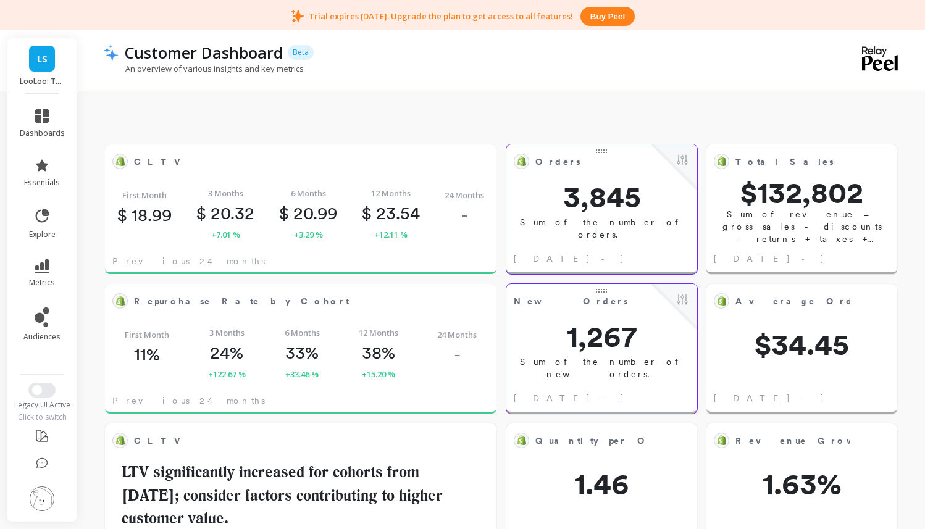
scroll to position [68, 0]
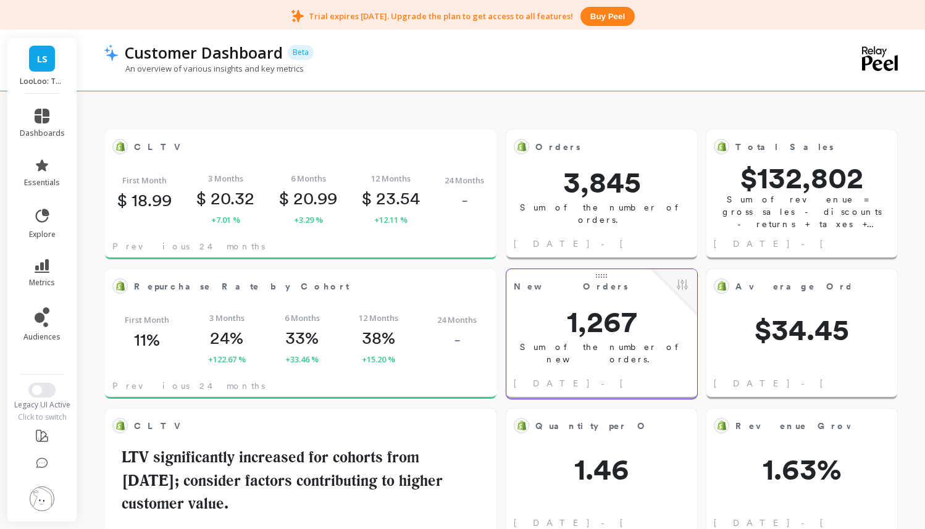
click at [151, 149] on div "ask the AI Which product sold the most during Black Friday? What is the LTV for…" at bounding box center [291, 130] width 370 height 49
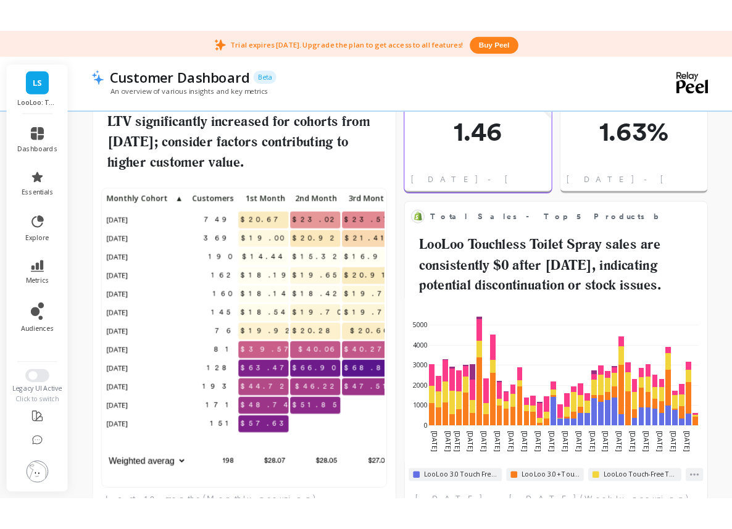
scroll to position [424, 0]
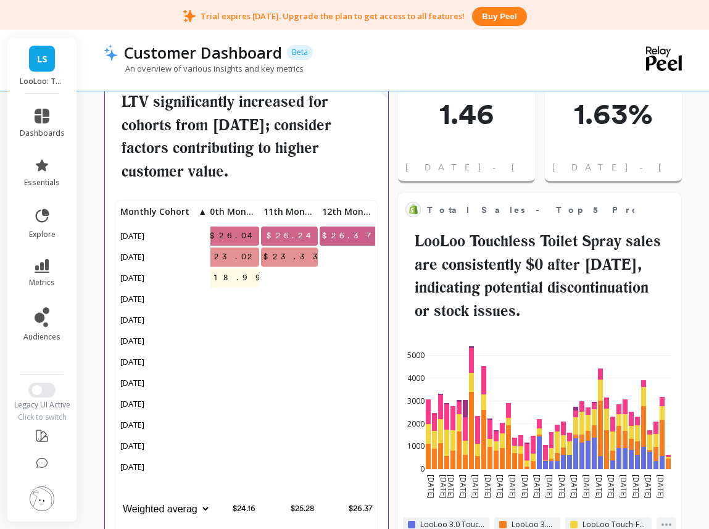
scroll to position [0, 591]
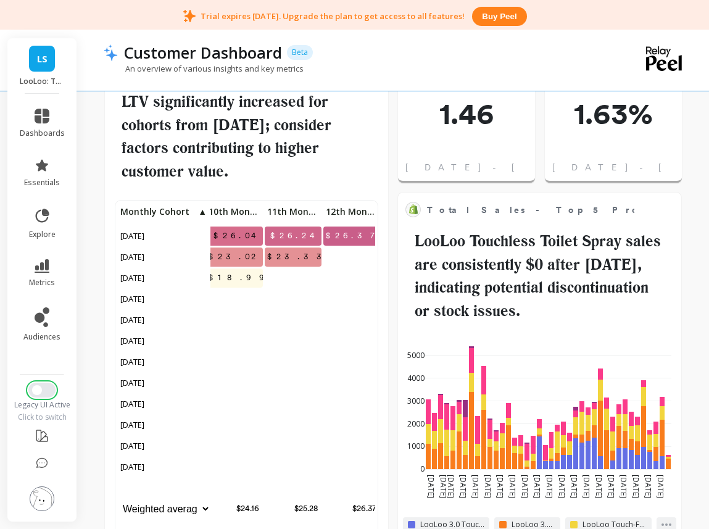
click at [50, 396] on button "Switch to New UI" at bounding box center [41, 390] width 27 height 15
click at [50, 390] on button "Switch to New UI" at bounding box center [41, 390] width 27 height 15
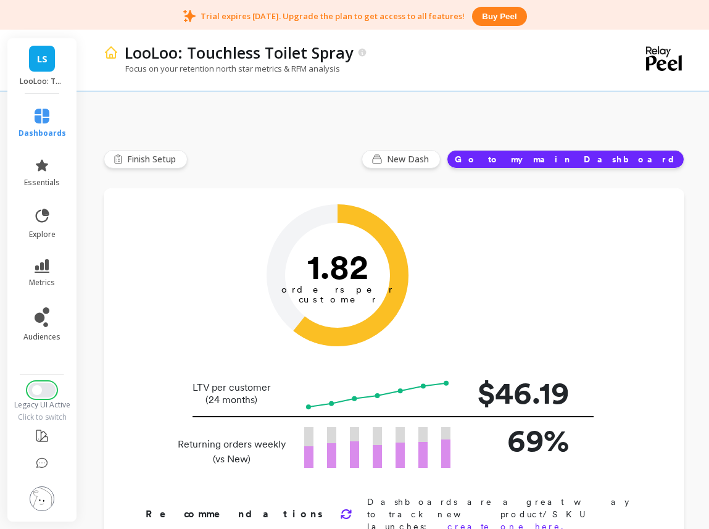
click at [43, 390] on button "Switch to New UI" at bounding box center [41, 390] width 27 height 15
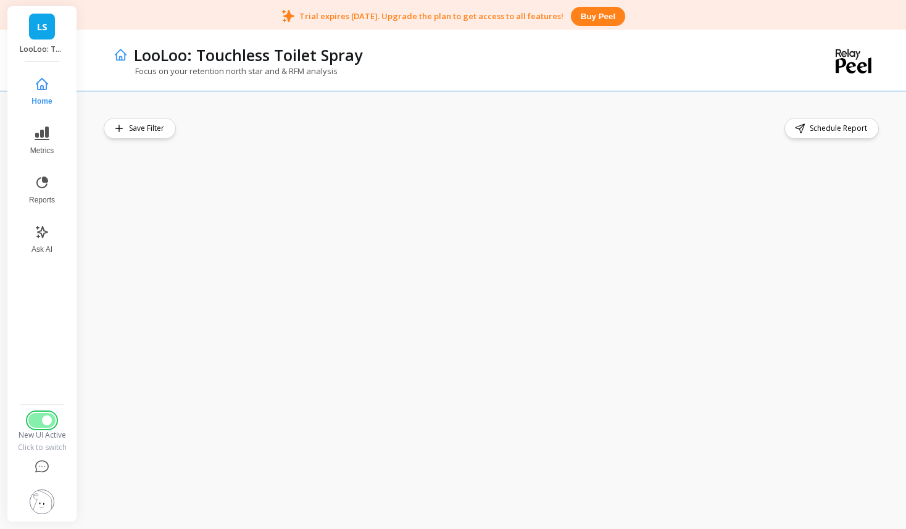
click at [39, 423] on button "Switch to Legacy UI" at bounding box center [41, 420] width 27 height 15
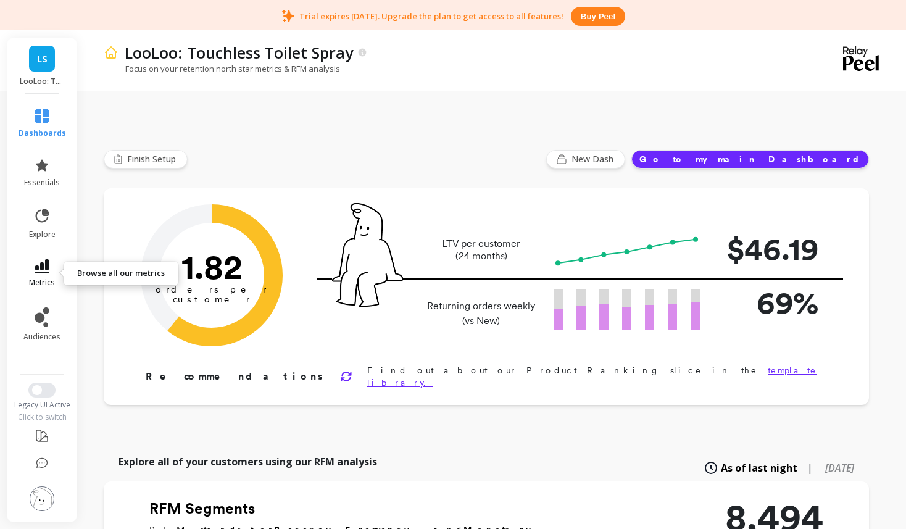
click at [51, 272] on link "metrics" at bounding box center [43, 273] width 48 height 28
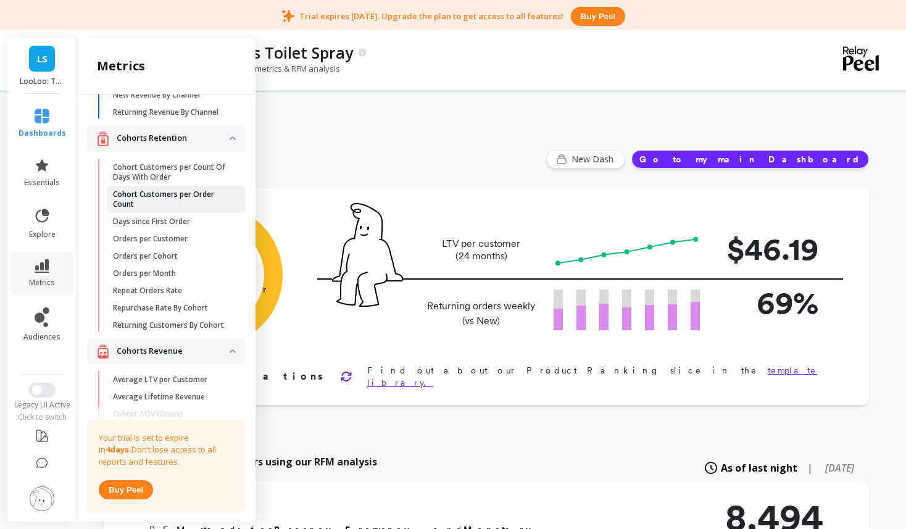
scroll to position [132, 0]
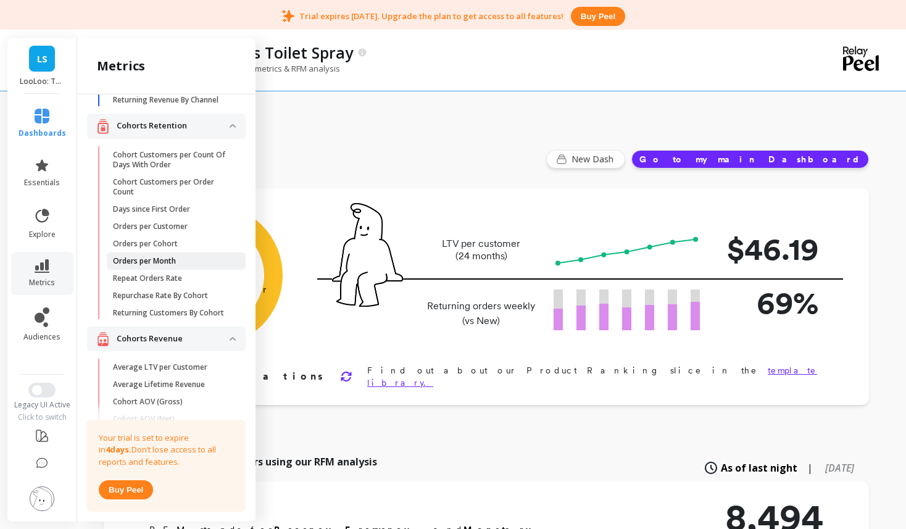
click at [186, 264] on span "Orders per Month" at bounding box center [172, 261] width 118 height 10
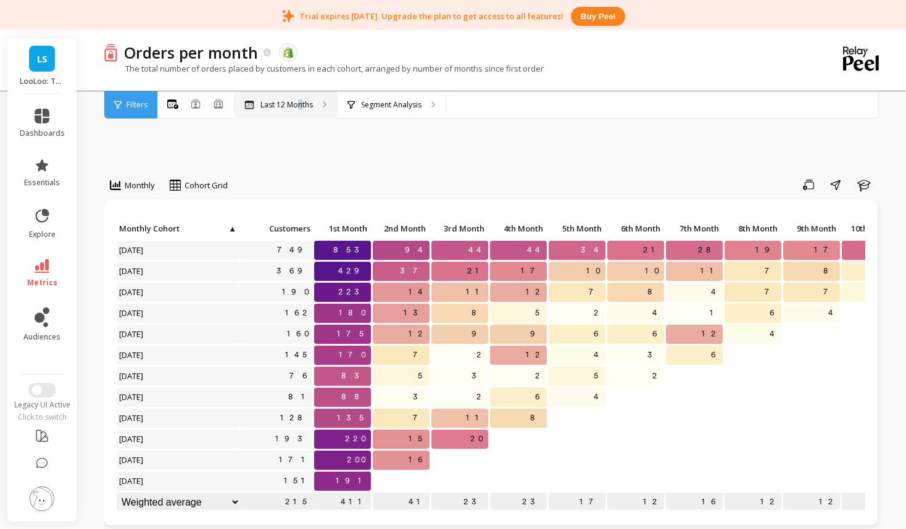
click at [300, 102] on p "Last 12 Months" at bounding box center [287, 105] width 52 height 10
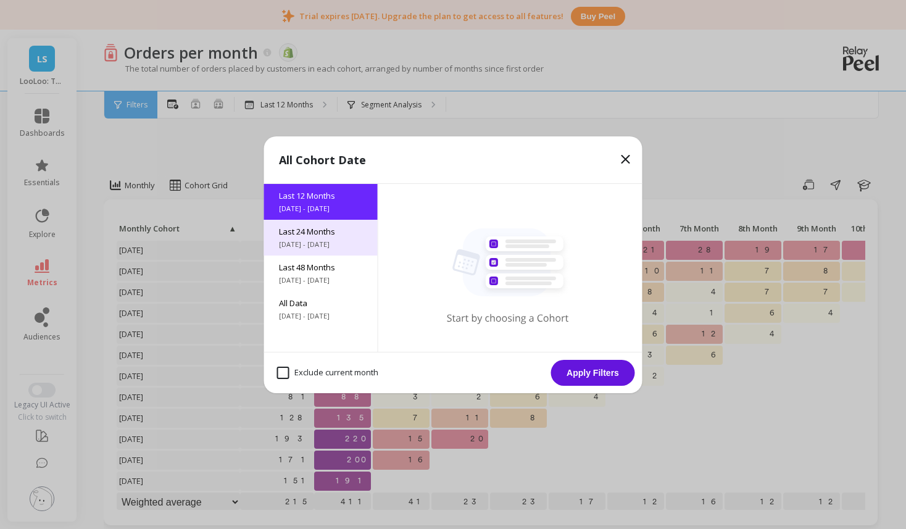
click at [317, 228] on span "Last 24 Months" at bounding box center [321, 231] width 84 height 11
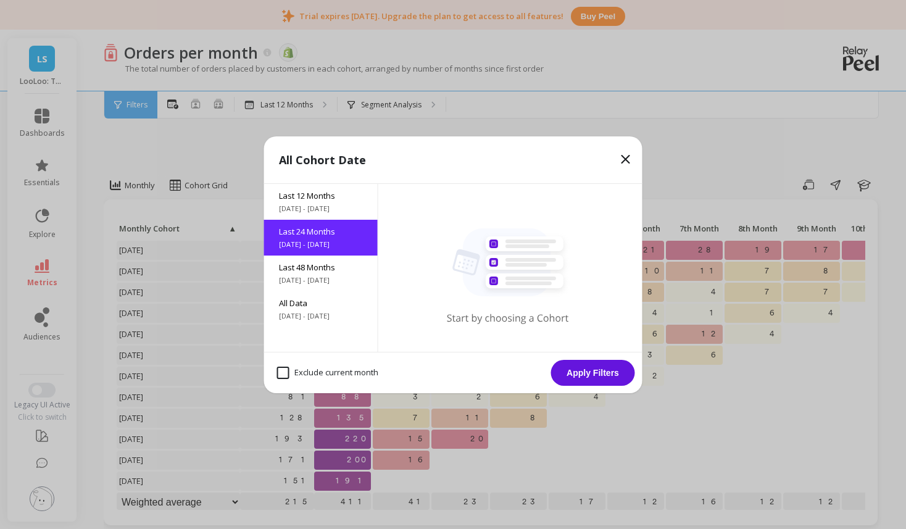
click at [606, 388] on div "Exclude current month Apply Filters" at bounding box center [453, 372] width 378 height 41
click at [602, 375] on button "Apply Filters" at bounding box center [593, 373] width 84 height 26
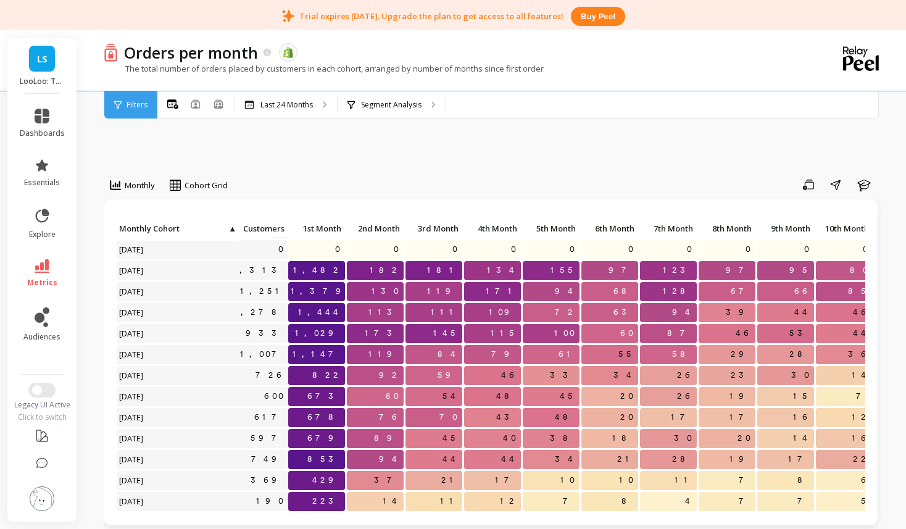
scroll to position [43, 0]
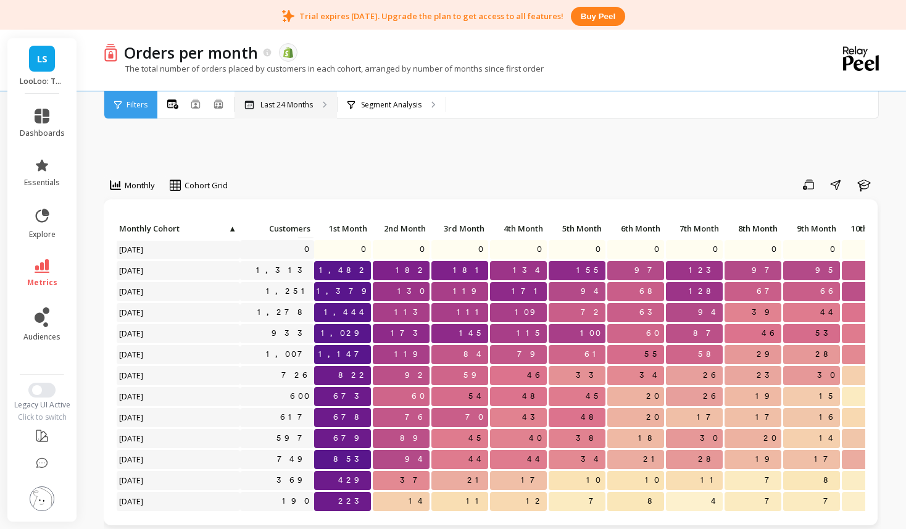
click at [294, 98] on div "Last 24 Months" at bounding box center [286, 104] width 102 height 27
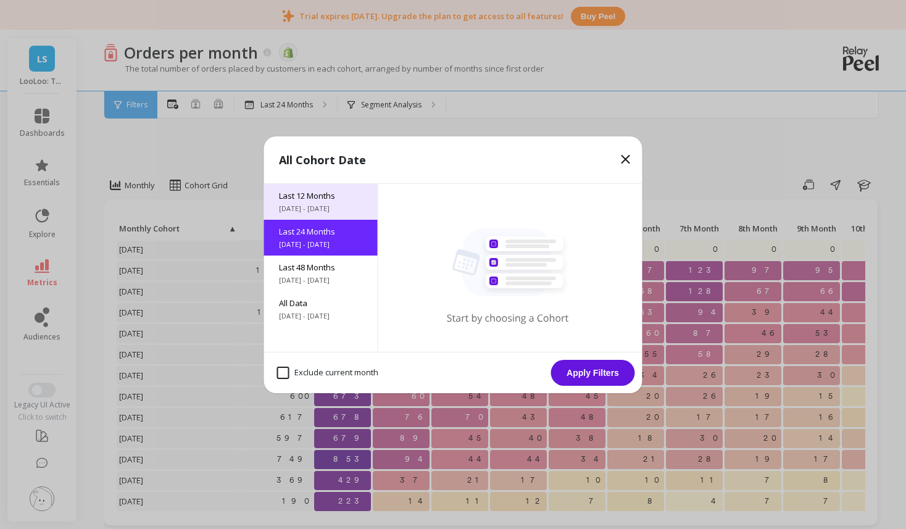
click at [320, 198] on span "Last 12 Months" at bounding box center [321, 195] width 84 height 11
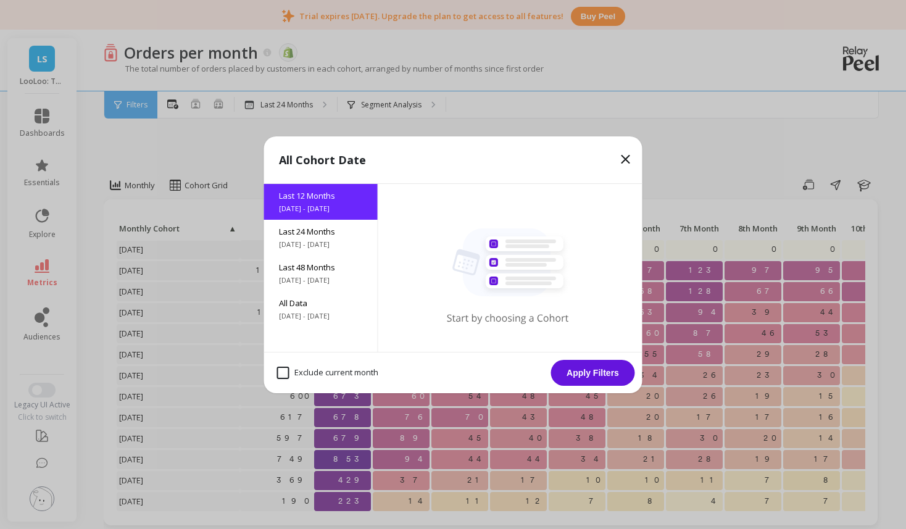
click at [582, 369] on button "Apply Filters" at bounding box center [593, 373] width 84 height 26
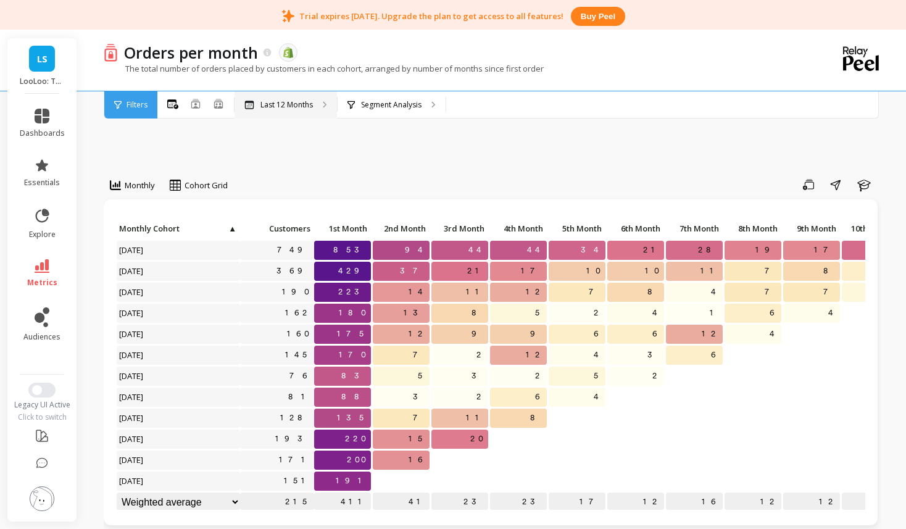
click at [293, 104] on p "Last 12 Months" at bounding box center [287, 105] width 52 height 10
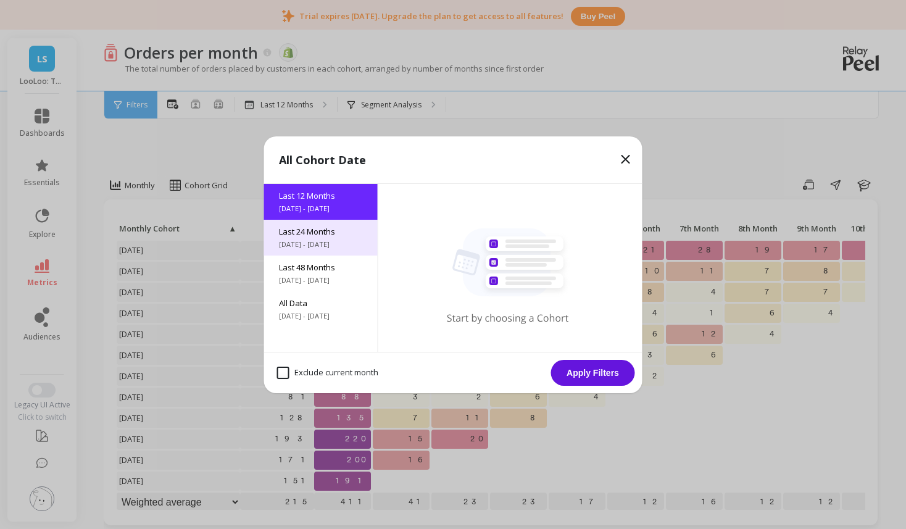
click at [323, 226] on span "Last 24 Months" at bounding box center [321, 231] width 84 height 11
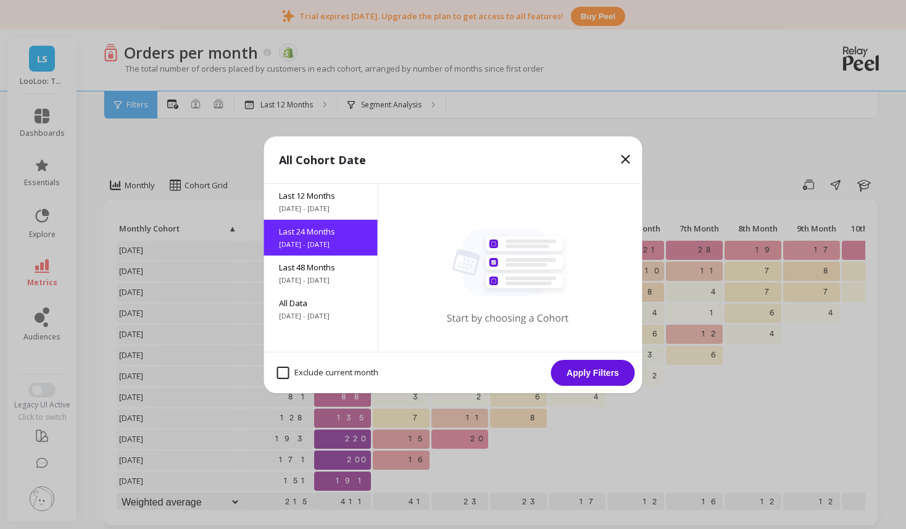
click at [596, 369] on button "Apply Filters" at bounding box center [593, 373] width 84 height 26
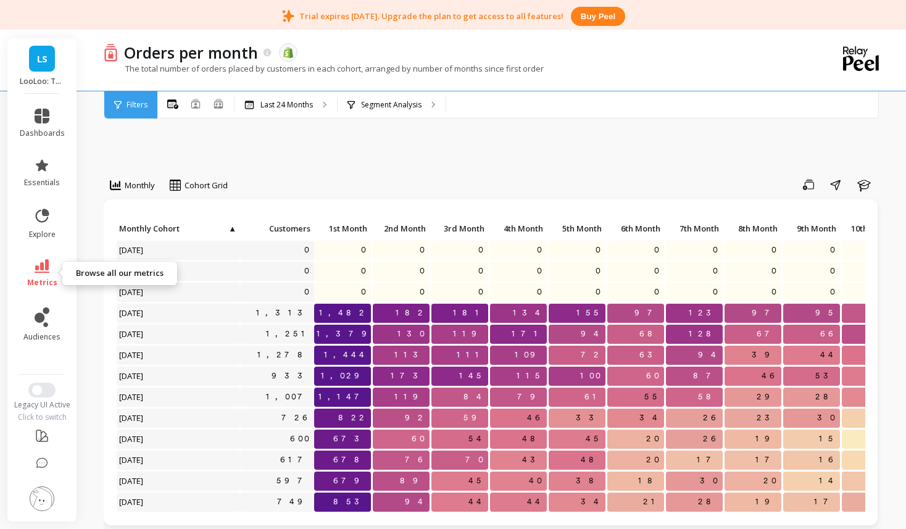
click at [44, 274] on link "metrics" at bounding box center [42, 273] width 45 height 28
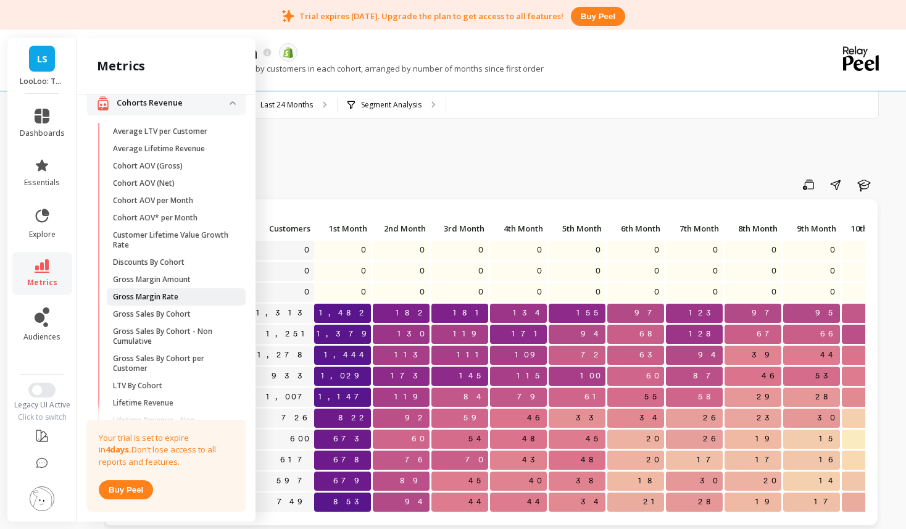
scroll to position [366, 0]
click at [198, 134] on p "Average LTV per Customer" at bounding box center [160, 133] width 94 height 10
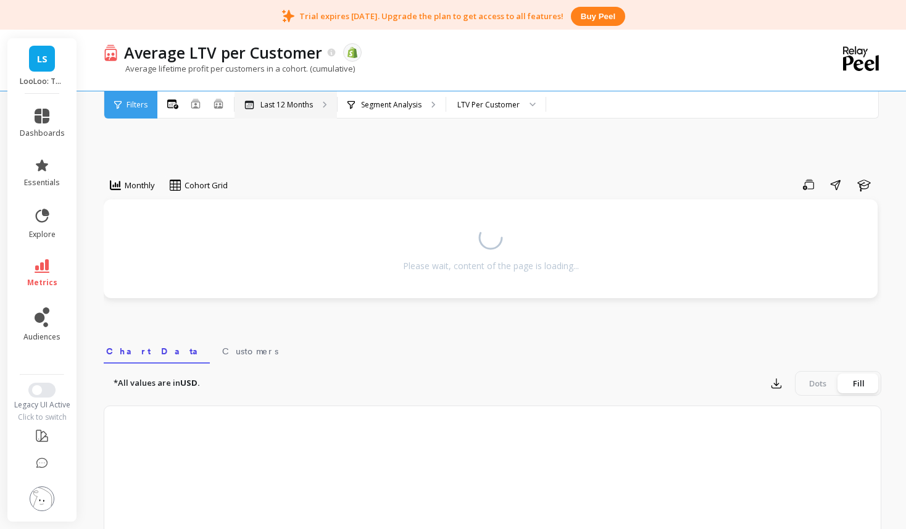
click at [293, 111] on div "Last 12 Months" at bounding box center [286, 104] width 102 height 27
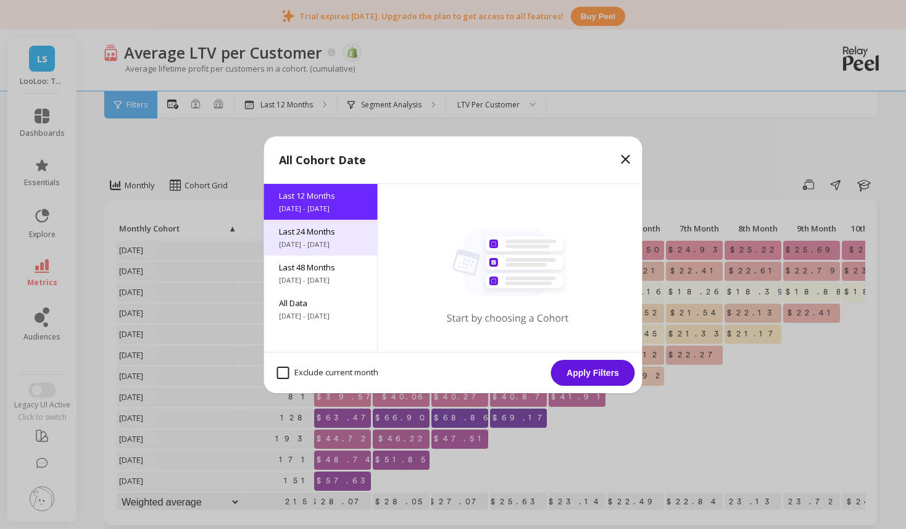
click at [312, 227] on span "Last 24 Months" at bounding box center [321, 231] width 84 height 11
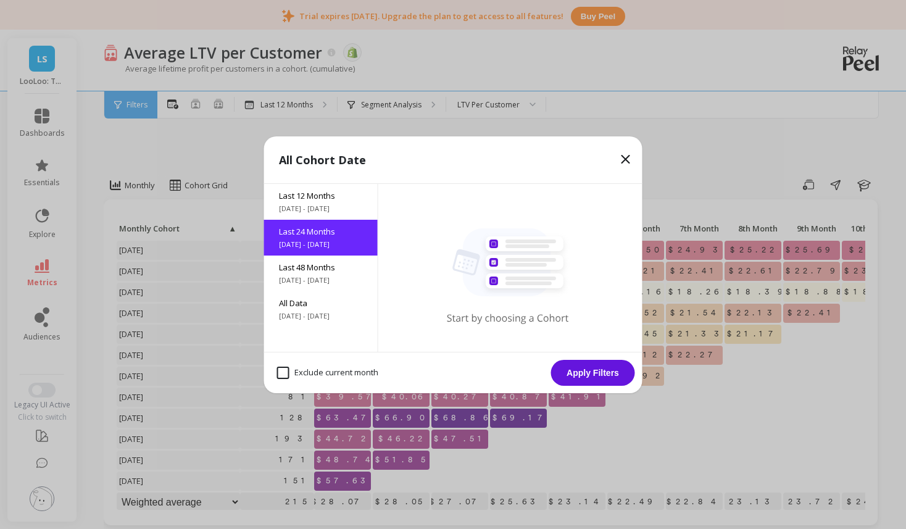
drag, startPoint x: 616, startPoint y: 373, endPoint x: 596, endPoint y: 363, distance: 21.5
click at [603, 370] on button "Apply Filters" at bounding box center [593, 373] width 84 height 26
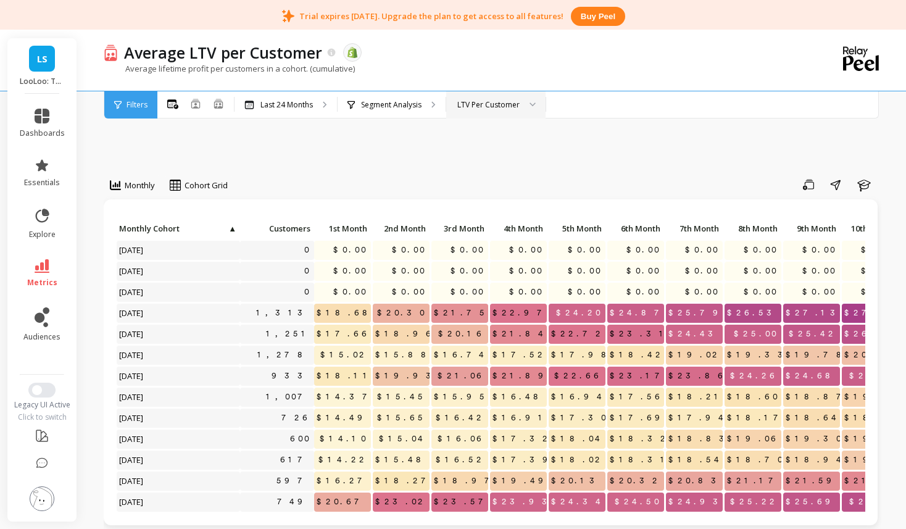
click at [473, 102] on div "LTV Per Customer" at bounding box center [489, 105] width 62 height 12
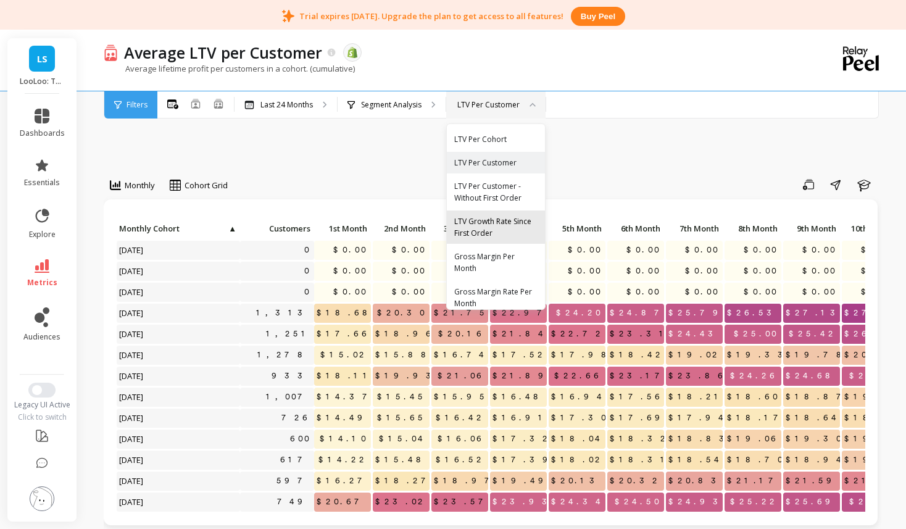
click at [514, 235] on div "LTV Growth Rate Since First Order" at bounding box center [495, 226] width 83 height 23
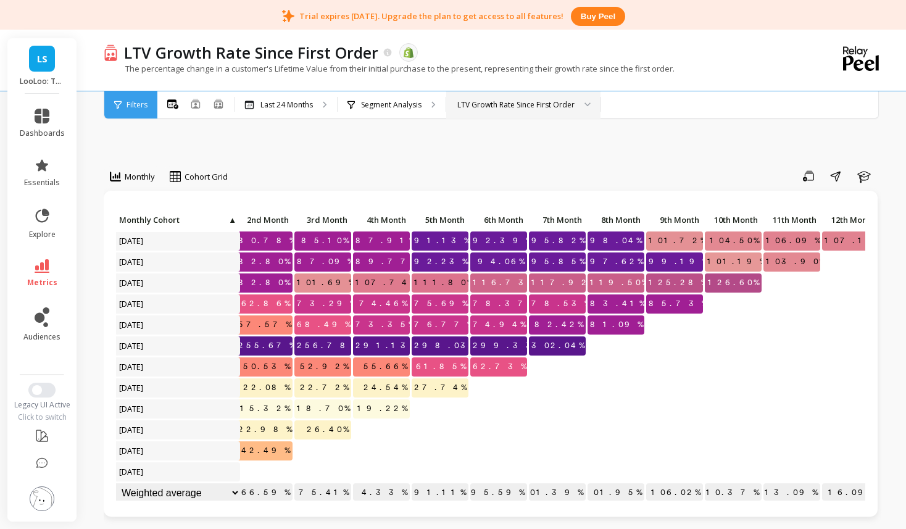
scroll to position [253, 0]
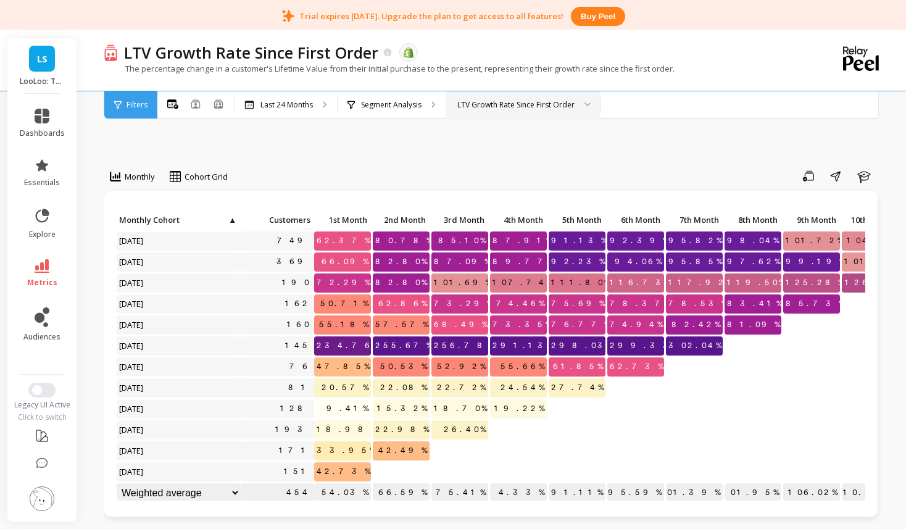
click at [359, 347] on span "234.76%" at bounding box center [347, 345] width 67 height 19
click at [531, 104] on div "LTV Growth Rate Since First Order" at bounding box center [516, 105] width 117 height 12
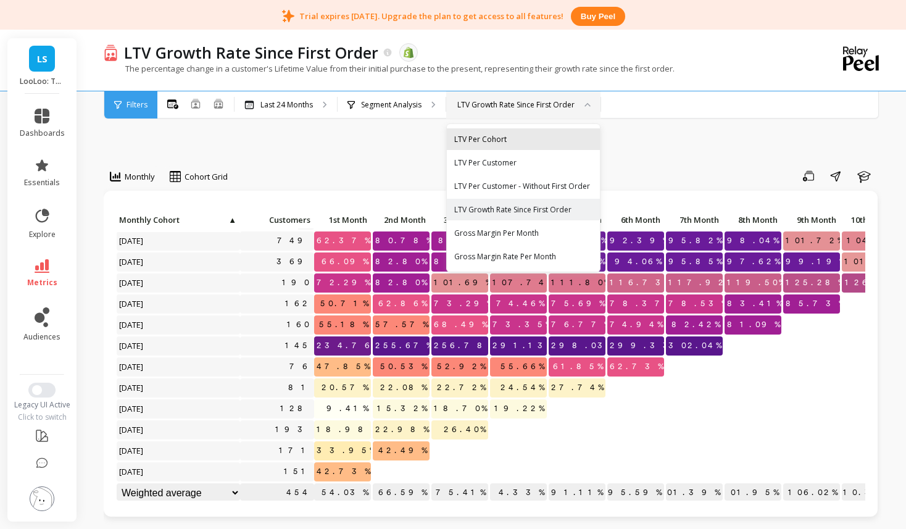
click at [511, 138] on div "LTV Per Cohort" at bounding box center [523, 139] width 138 height 12
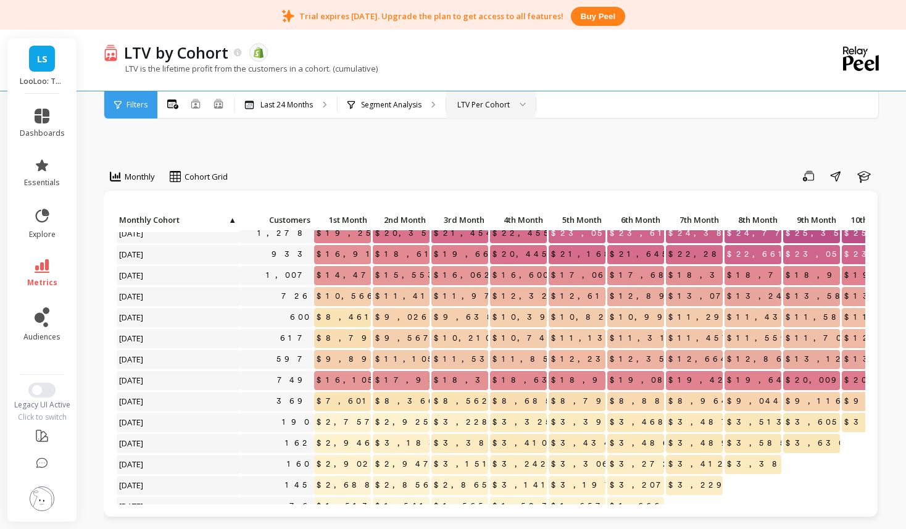
scroll to position [117, 0]
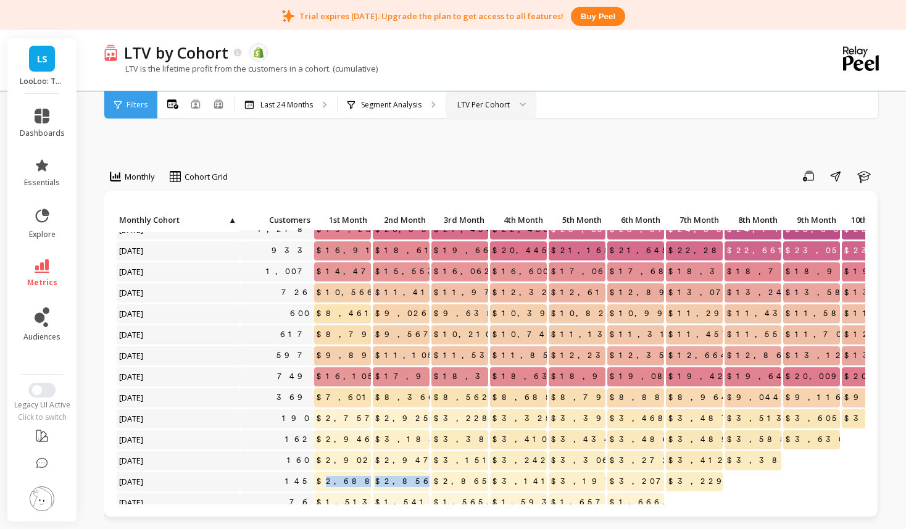
drag, startPoint x: 366, startPoint y: 481, endPoint x: 433, endPoint y: 482, distance: 66.7
click at [433, 483] on div "Click to create an audience 1,313 $24,641.59 $26,772.78 $28,689.32 $30,297.93 $…" at bounding box center [738, 391] width 1244 height 595
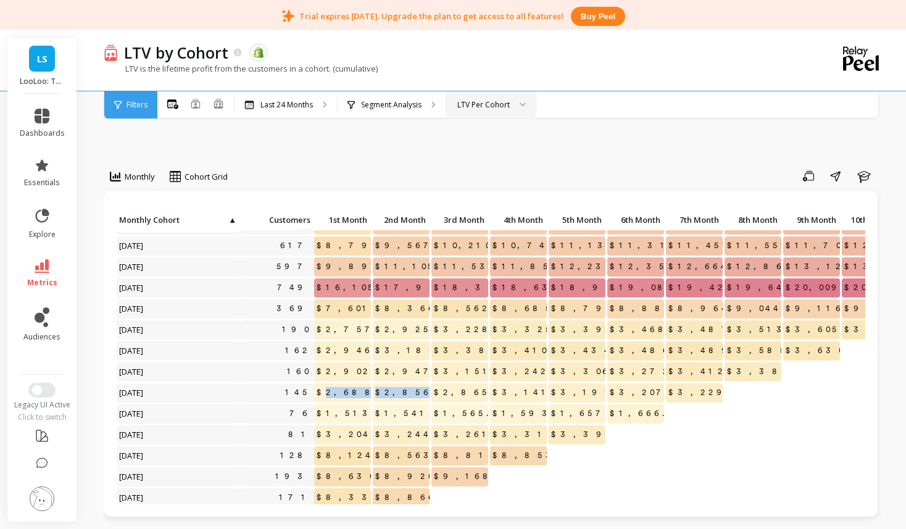
scroll to position [202, 0]
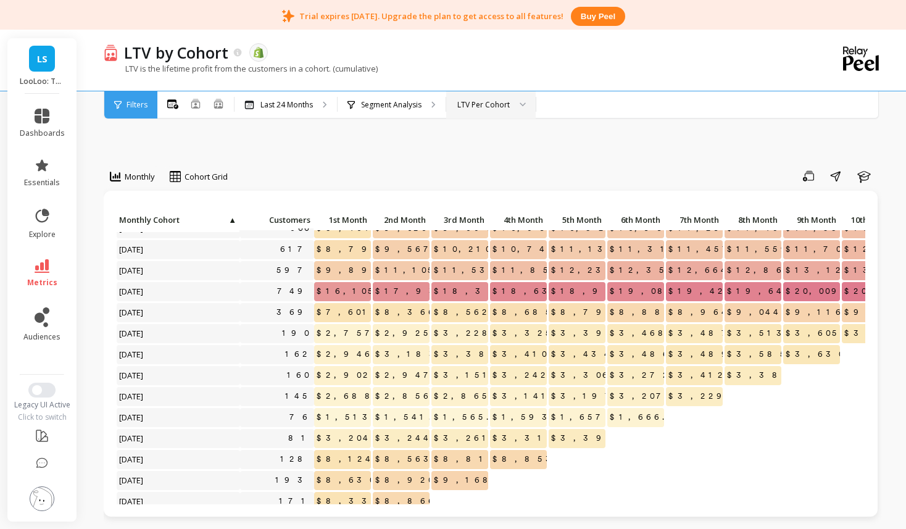
click at [335, 398] on span "$2,688.98" at bounding box center [363, 396] width 99 height 19
click at [335, 399] on span "$2,688.98" at bounding box center [363, 396] width 99 height 19
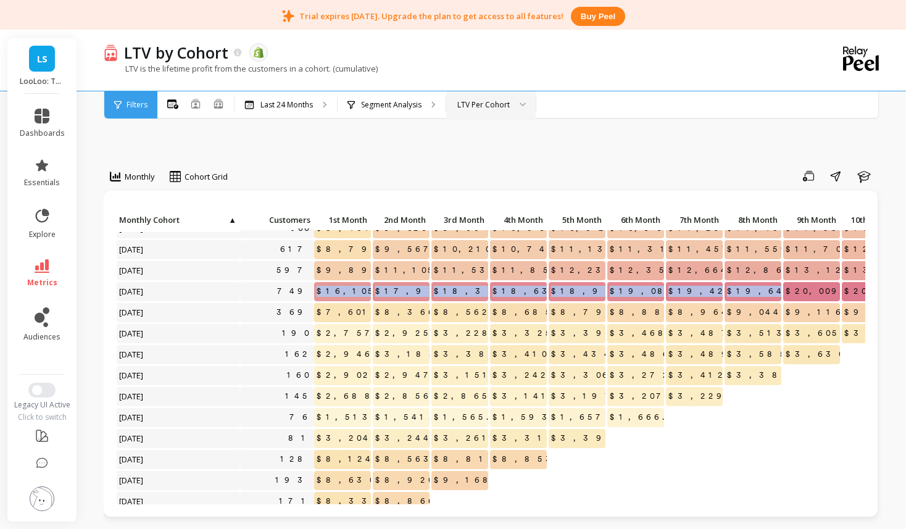
drag, startPoint x: 351, startPoint y: 290, endPoint x: 772, endPoint y: 300, distance: 420.6
click at [772, 300] on div "Click to create an audience 1,007 $14,470.10 $15,553.68 $16,062.15 $16,600.13 $…" at bounding box center [738, 282] width 1244 height 546
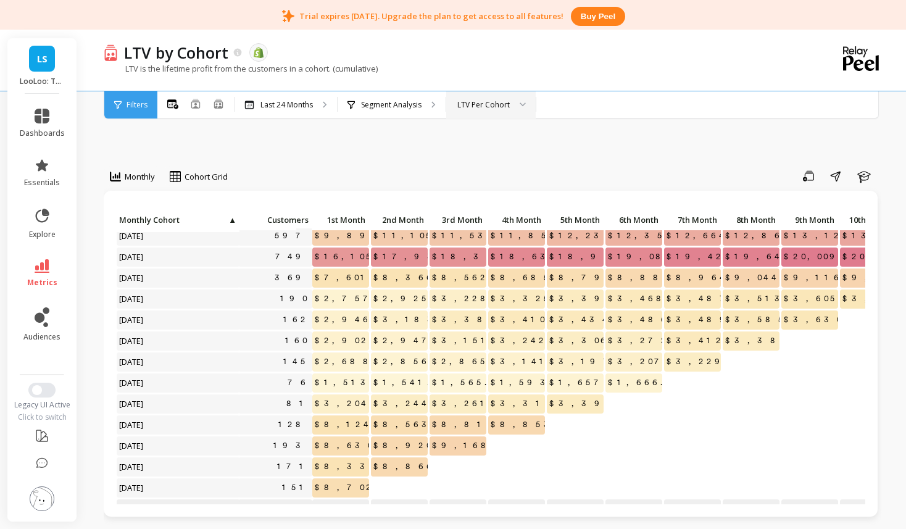
scroll to position [236, 2]
click at [330, 422] on div "Click to create an audience 600 $8,461.71 $9,026.48 $9,638.31 $10,391.18 $10,82…" at bounding box center [491, 357] width 750 height 293
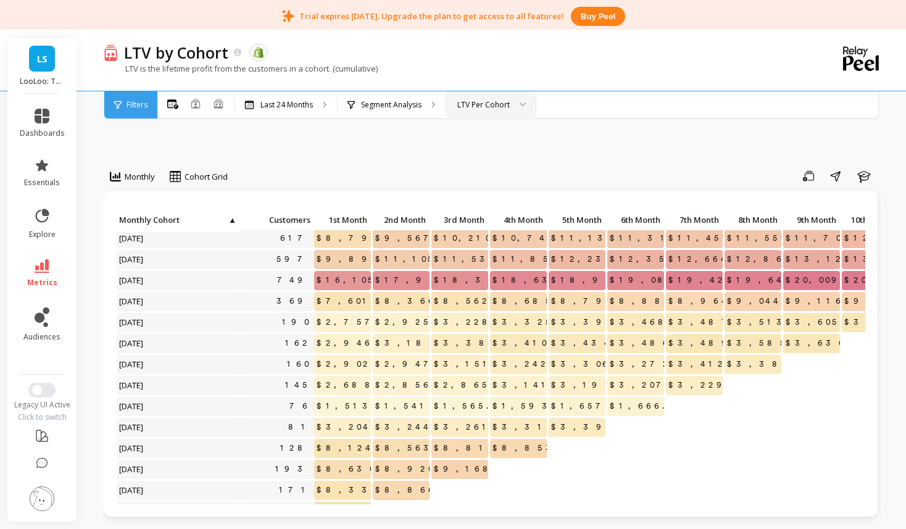
scroll to position [212, 0]
click at [278, 401] on div "Click to create an audience 76" at bounding box center [277, 407] width 74 height 19
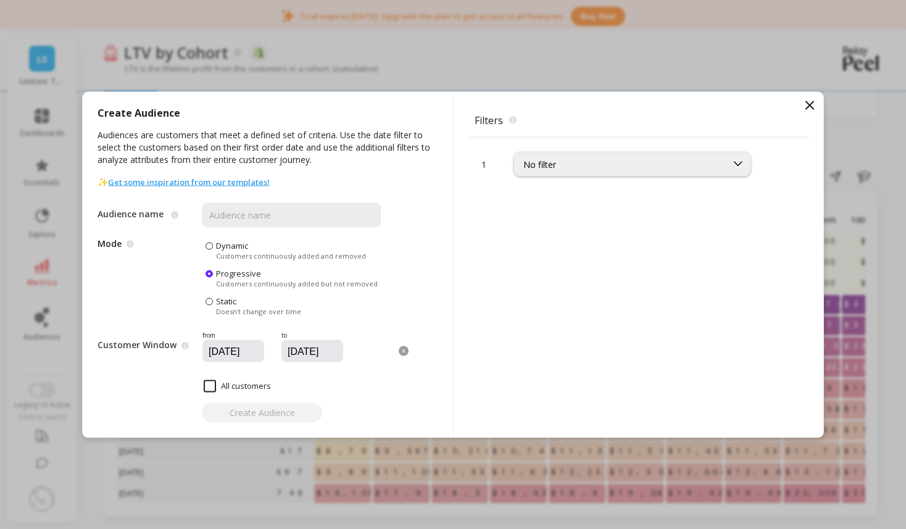
click at [809, 106] on icon at bounding box center [809, 104] width 7 height 7
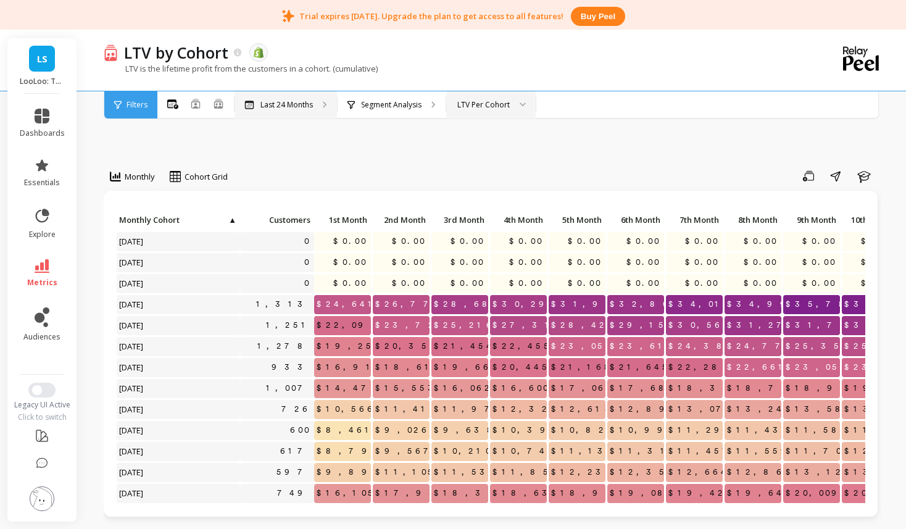
click at [319, 101] on div "Last 24 Months" at bounding box center [286, 104] width 102 height 27
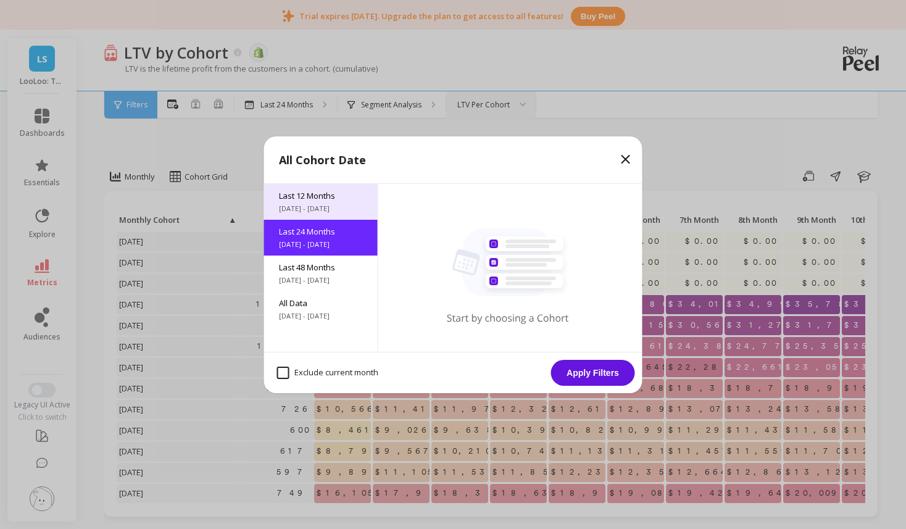
click at [320, 199] on span "Last 12 Months" at bounding box center [321, 195] width 84 height 11
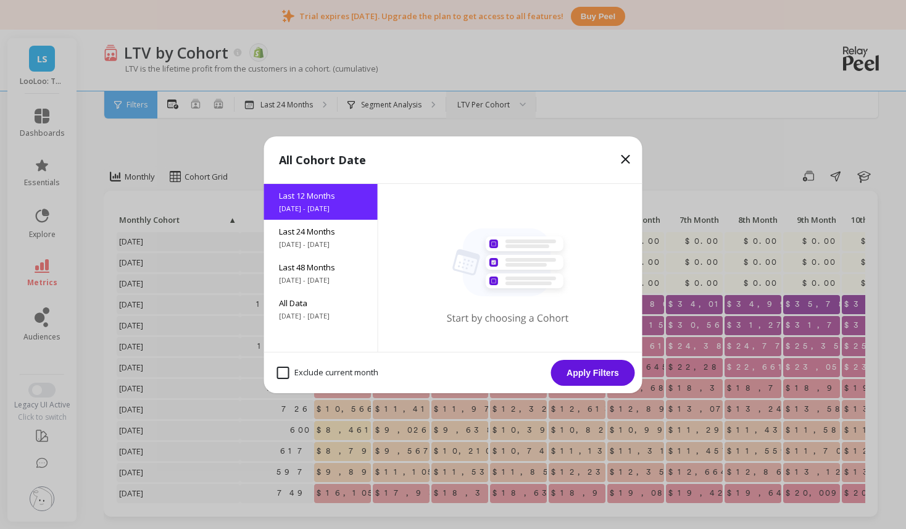
drag, startPoint x: 614, startPoint y: 376, endPoint x: 596, endPoint y: 323, distance: 56.2
click at [614, 376] on button "Apply Filters" at bounding box center [593, 373] width 84 height 26
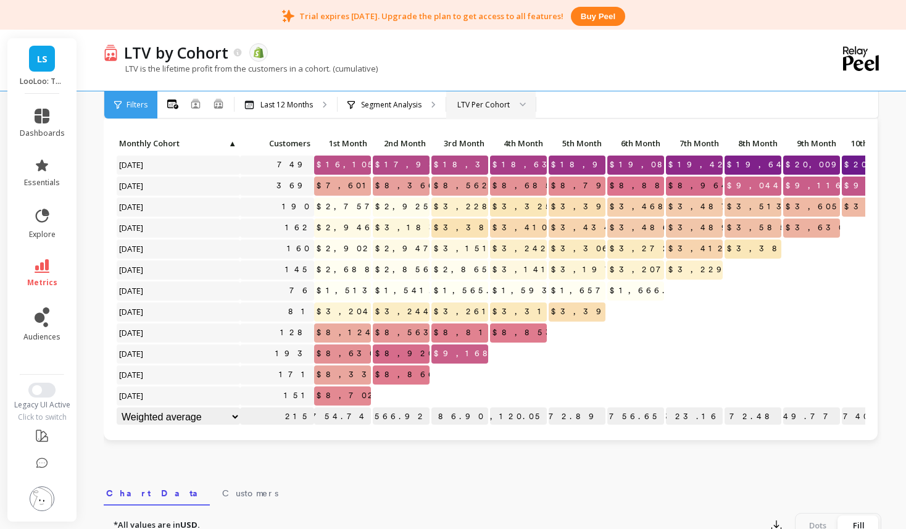
click at [473, 102] on div "LTV Per Cohort" at bounding box center [484, 105] width 52 height 12
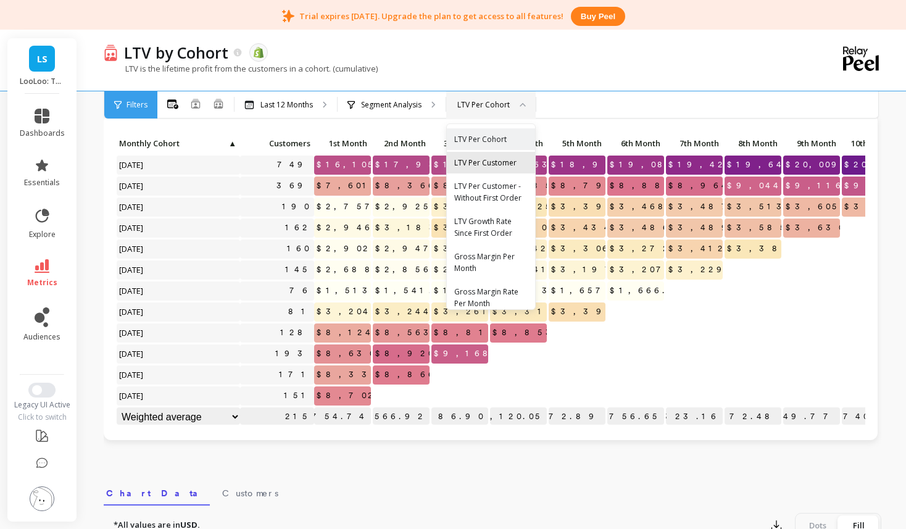
click at [485, 159] on div "LTV Per Customer" at bounding box center [490, 163] width 73 height 12
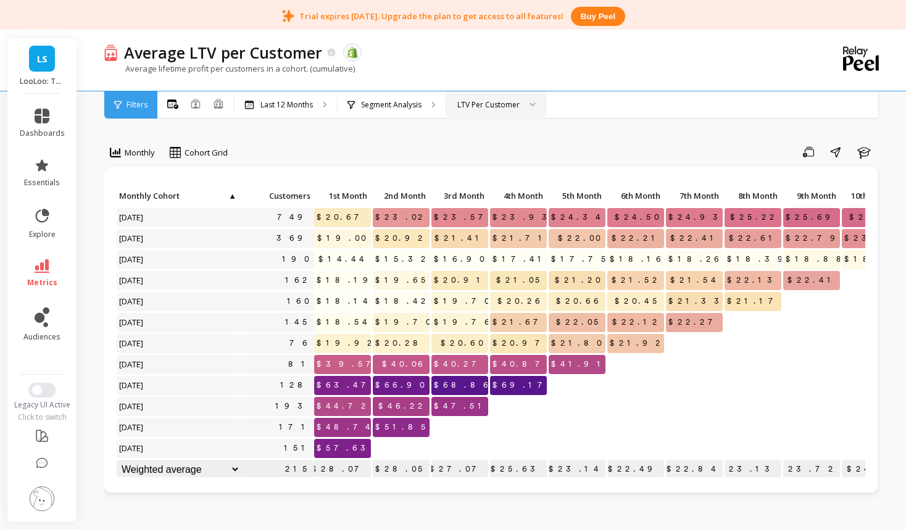
scroll to position [1, 0]
click at [235, 466] on select "Weighted average Weighted average excl. current month Sum [PERSON_NAME]" at bounding box center [178, 468] width 123 height 19
select select "weighted_average_excluding_current_month"
click at [253, 469] on div at bounding box center [277, 468] width 74 height 17
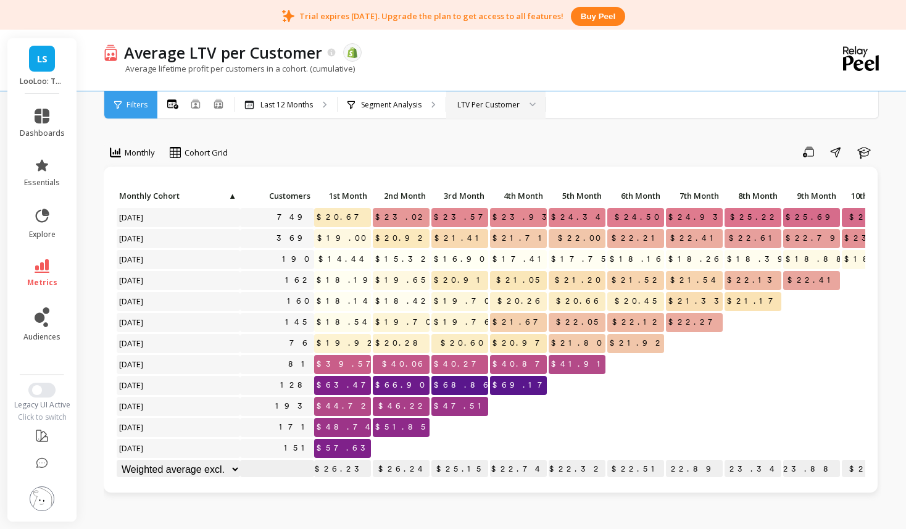
click at [226, 473] on select "Weighted average Weighted average excl. current month Sum [PERSON_NAME]" at bounding box center [178, 469] width 123 height 19
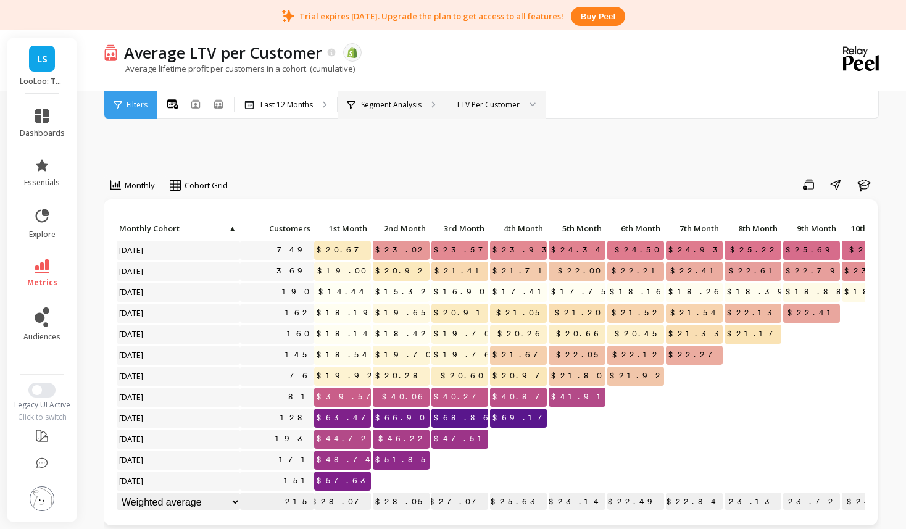
click at [392, 102] on p "Segment Analysis" at bounding box center [391, 105] width 61 height 10
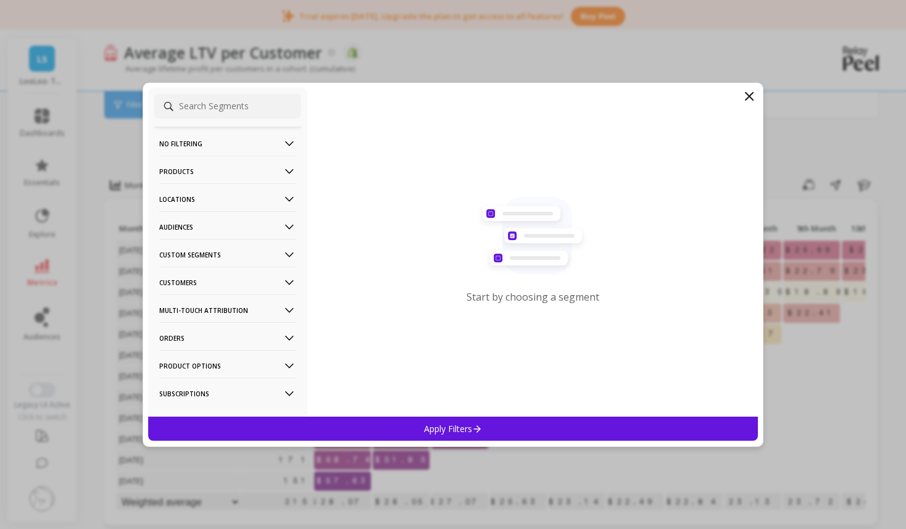
drag, startPoint x: 257, startPoint y: 169, endPoint x: 259, endPoint y: 187, distance: 18.6
click at [257, 169] on p "Products" at bounding box center [227, 171] width 137 height 31
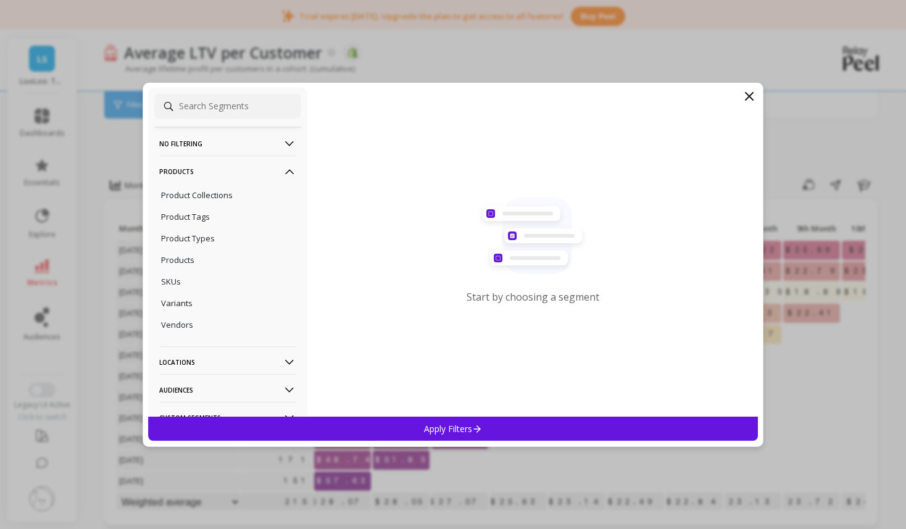
click at [270, 173] on p "Products" at bounding box center [227, 171] width 137 height 31
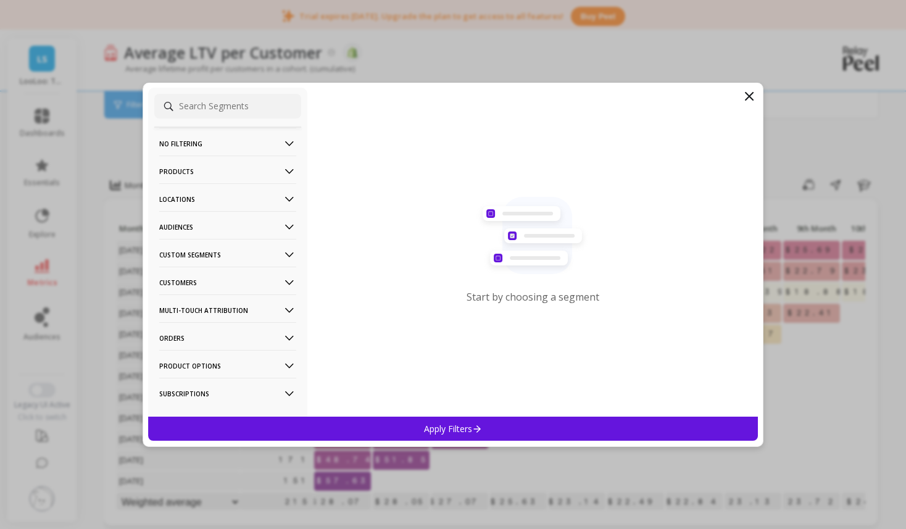
click at [263, 256] on p "Custom Segments" at bounding box center [227, 254] width 137 height 31
click at [216, 287] on p "Customers" at bounding box center [227, 282] width 137 height 31
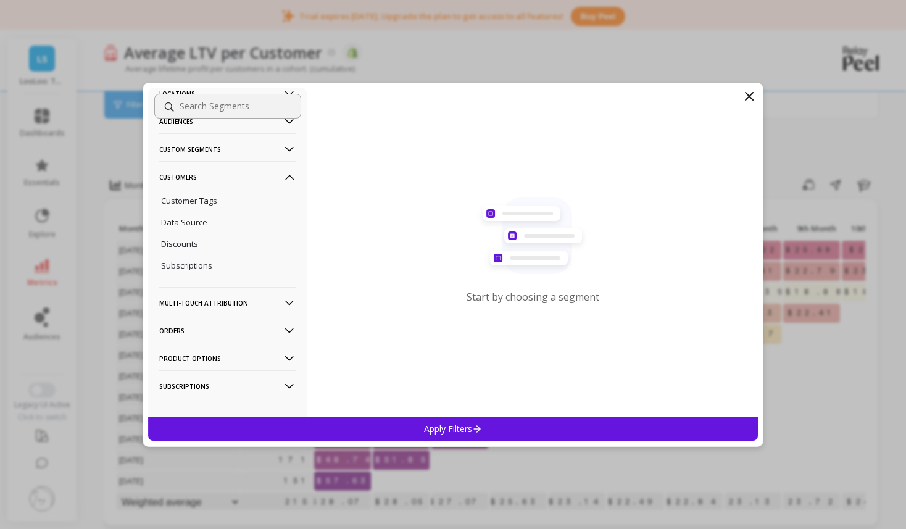
scroll to position [118, 0]
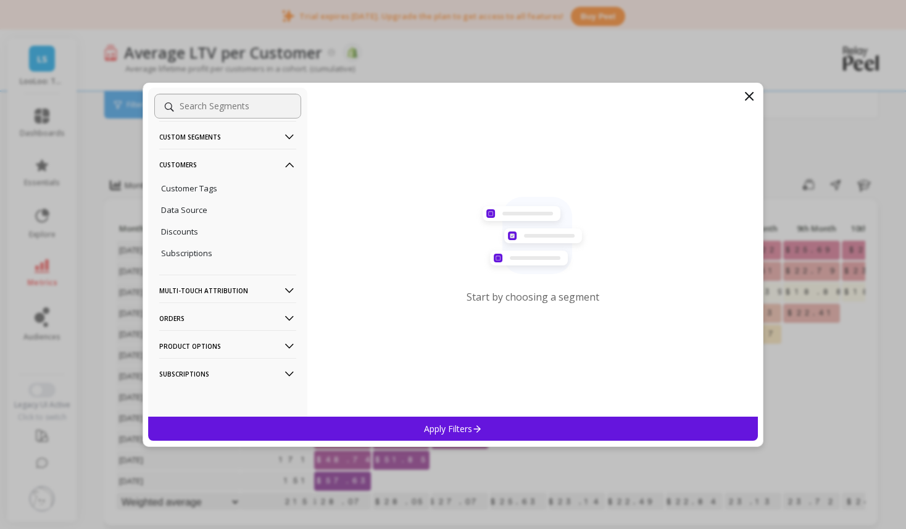
click at [217, 316] on p "Orders" at bounding box center [227, 318] width 137 height 31
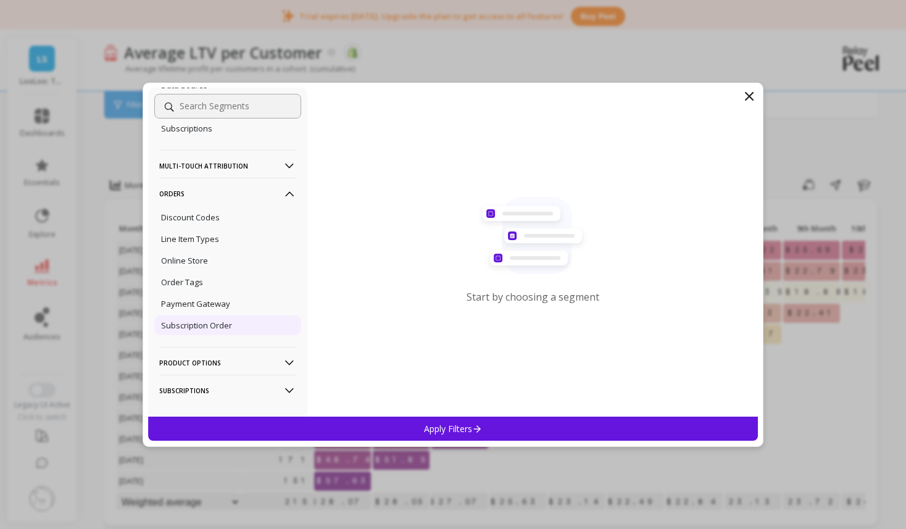
scroll to position [259, 0]
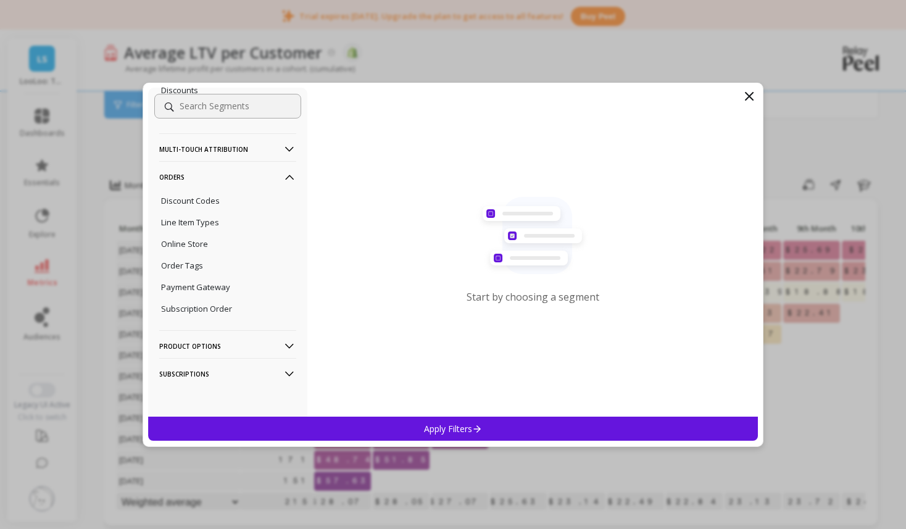
click at [244, 339] on p "Product Options" at bounding box center [227, 345] width 137 height 31
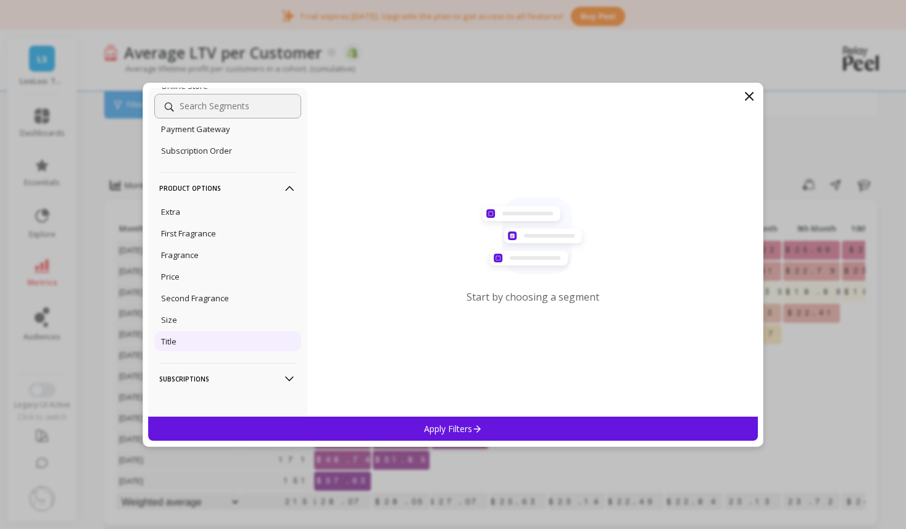
scroll to position [420, 0]
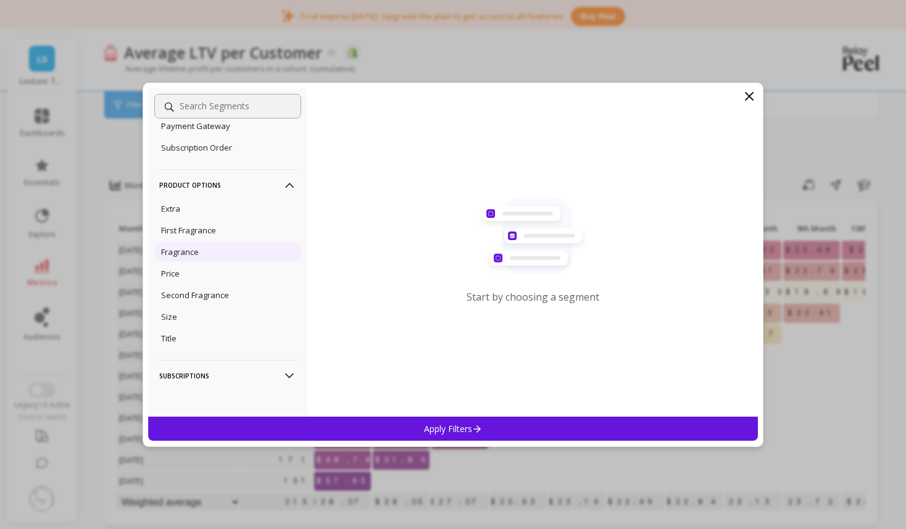
click at [237, 253] on div "Fragrance" at bounding box center [227, 252] width 147 height 20
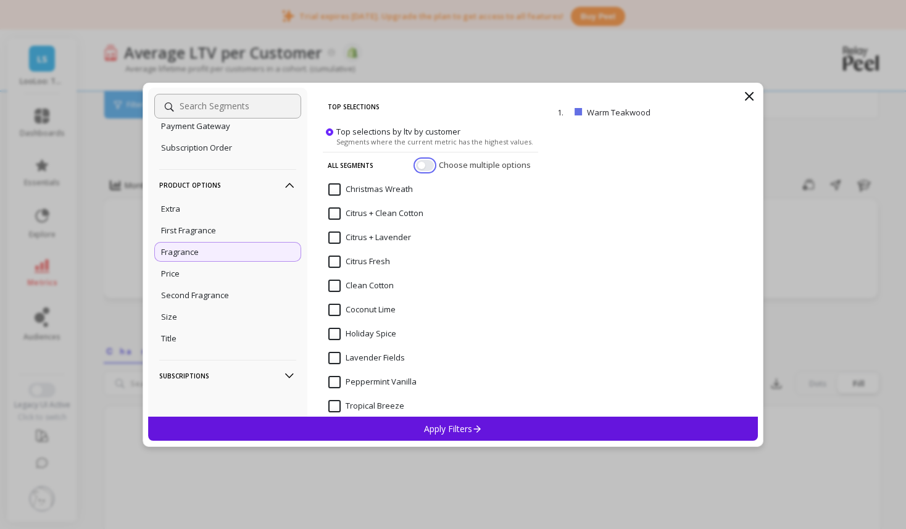
click at [427, 166] on button "button" at bounding box center [425, 164] width 18 height 11
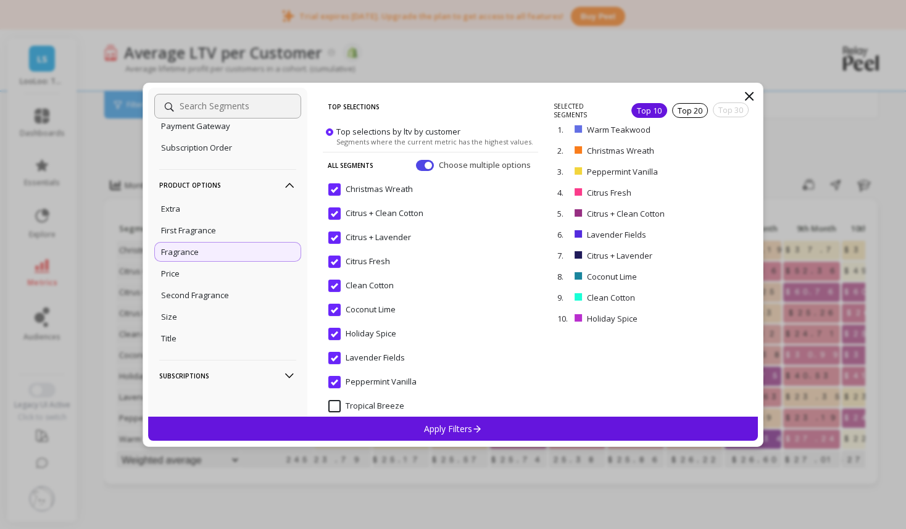
scroll to position [39, 0]
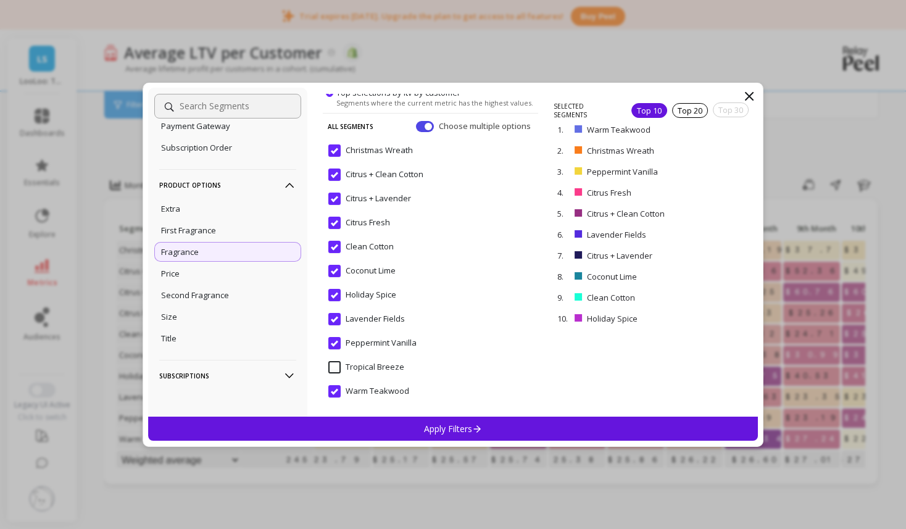
click at [335, 370] on Breeze "Tropical Breeze" at bounding box center [366, 367] width 76 height 12
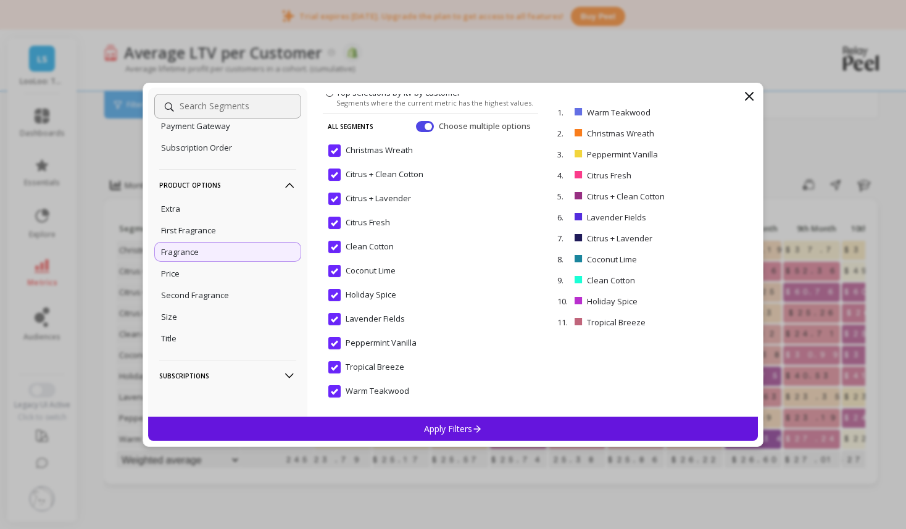
click at [335, 151] on Wreath "Christmas Wreath" at bounding box center [370, 150] width 85 height 12
click at [336, 199] on Lavender "Citrus + Lavender" at bounding box center [369, 199] width 83 height 12
click at [336, 169] on Cotton "Citrus + Clean Cotton" at bounding box center [375, 175] width 95 height 12
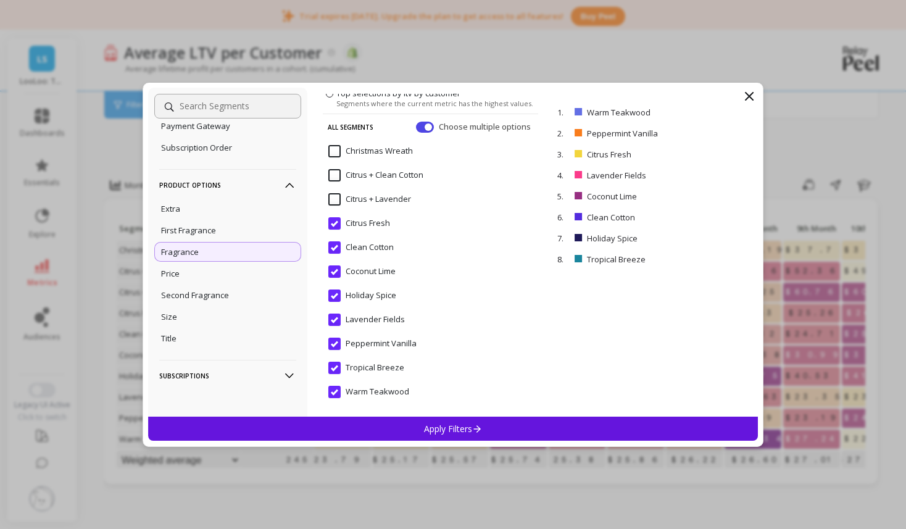
click at [475, 420] on div "Apply Filters" at bounding box center [453, 429] width 610 height 24
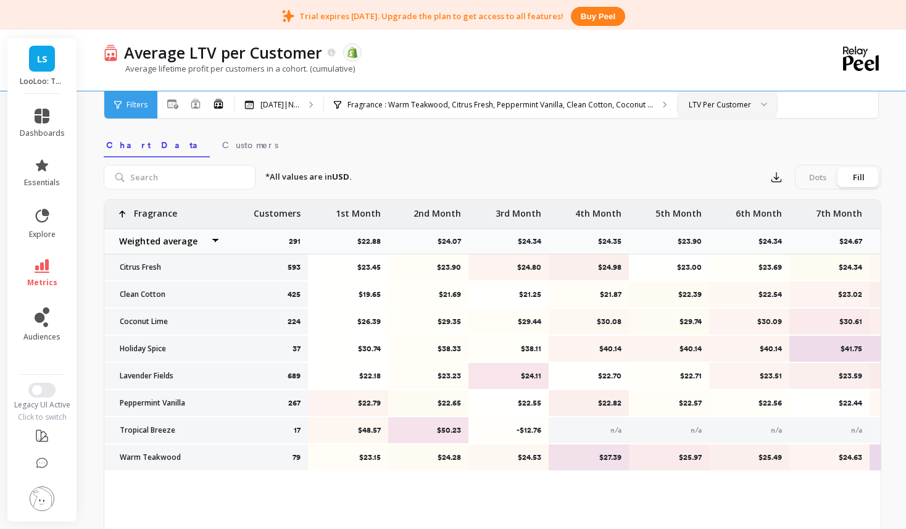
scroll to position [352, 0]
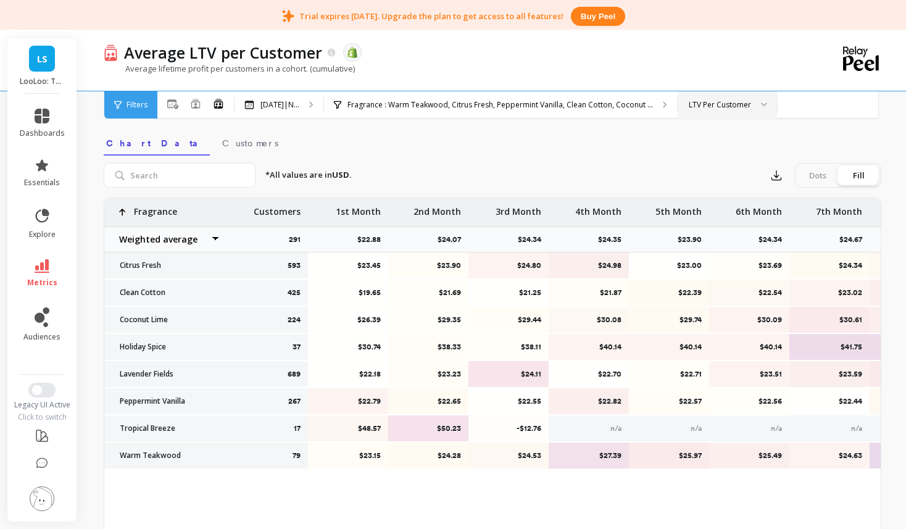
click at [285, 209] on p "Customers" at bounding box center [277, 208] width 47 height 20
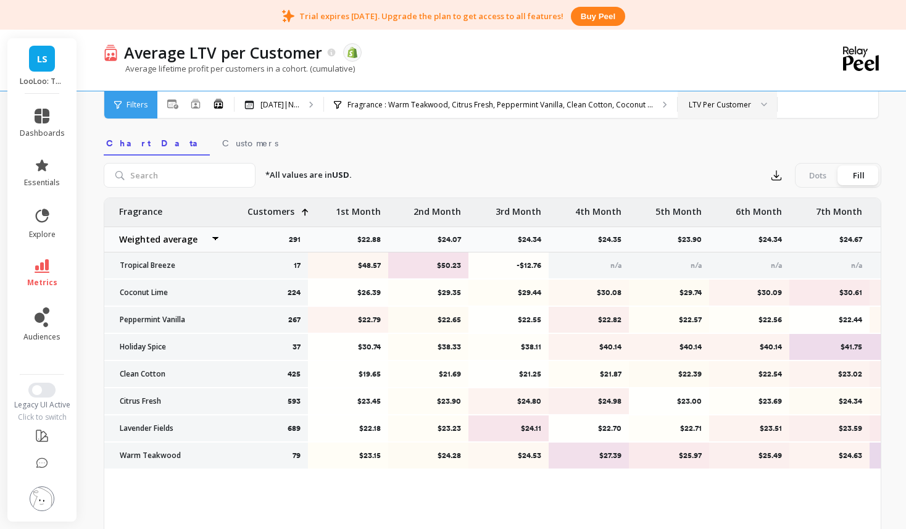
click at [285, 212] on p "Customers" at bounding box center [271, 208] width 47 height 20
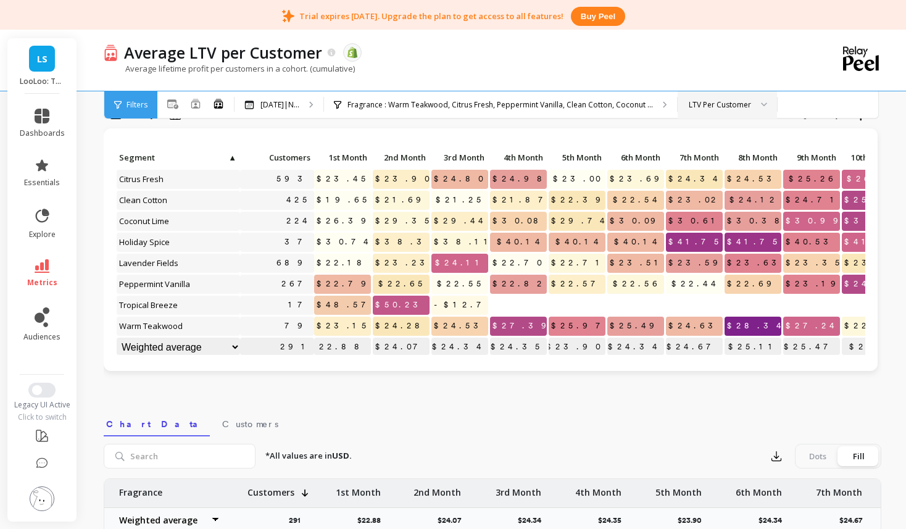
scroll to position [0, 0]
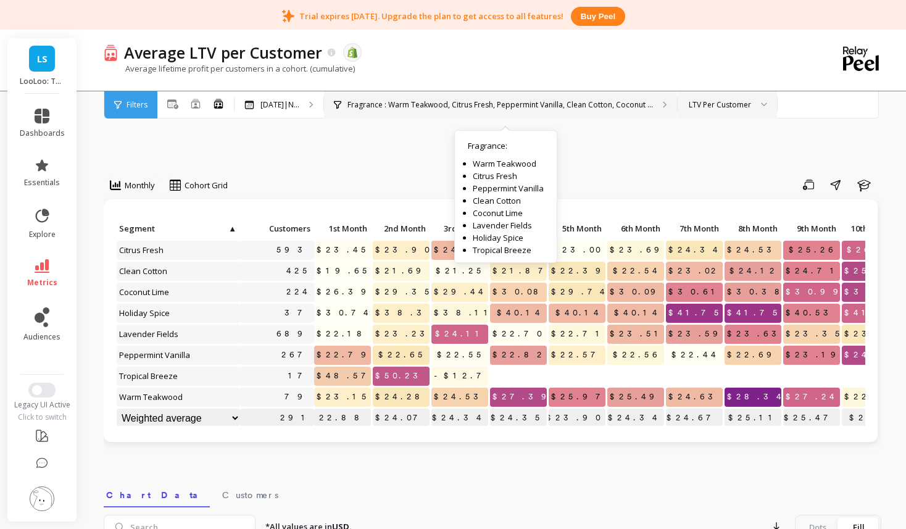
click at [505, 100] on p "Fragrance : Warm Teakwood, Citrus Fresh, Peppermint Vanilla, Clean Cotton, Coco…" at bounding box center [501, 105] width 306 height 10
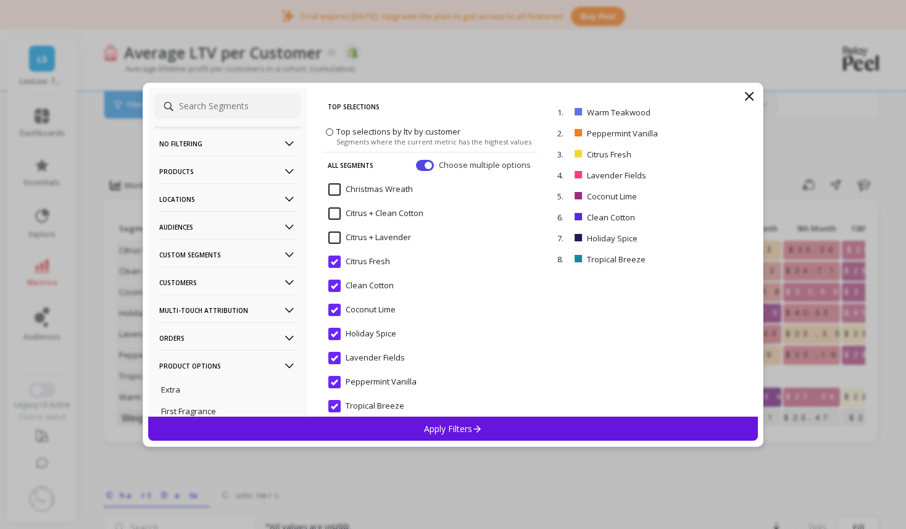
click at [505, 99] on p "Top Selections" at bounding box center [431, 107] width 206 height 26
click at [747, 94] on icon at bounding box center [749, 96] width 7 height 7
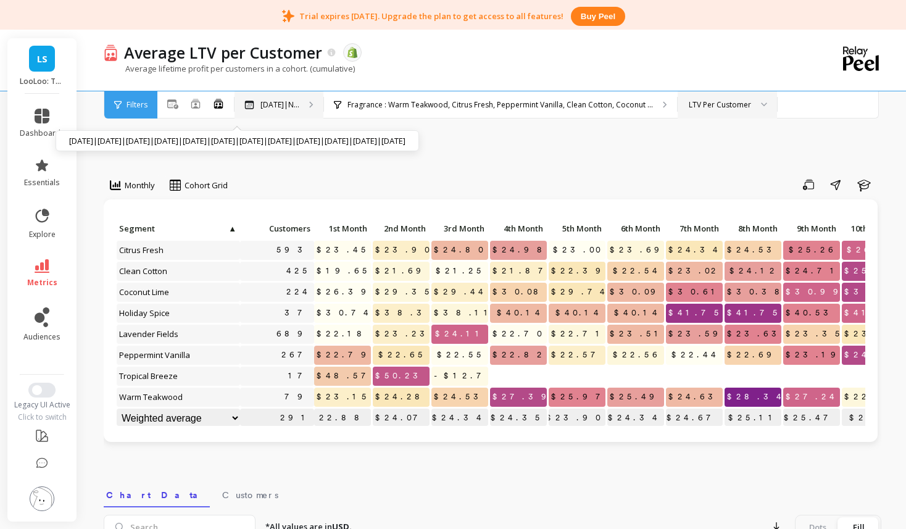
click at [265, 107] on p "[DATE]|N..." at bounding box center [280, 105] width 39 height 10
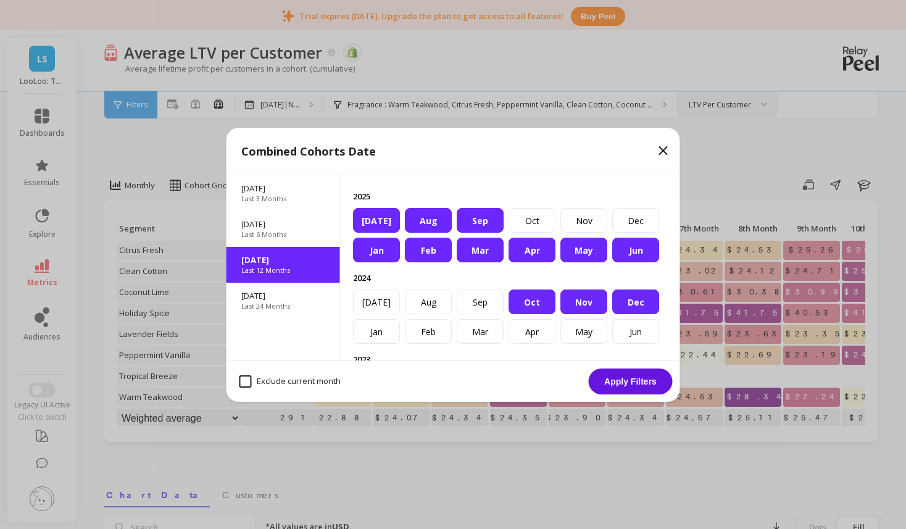
click at [666, 146] on icon at bounding box center [663, 150] width 15 height 15
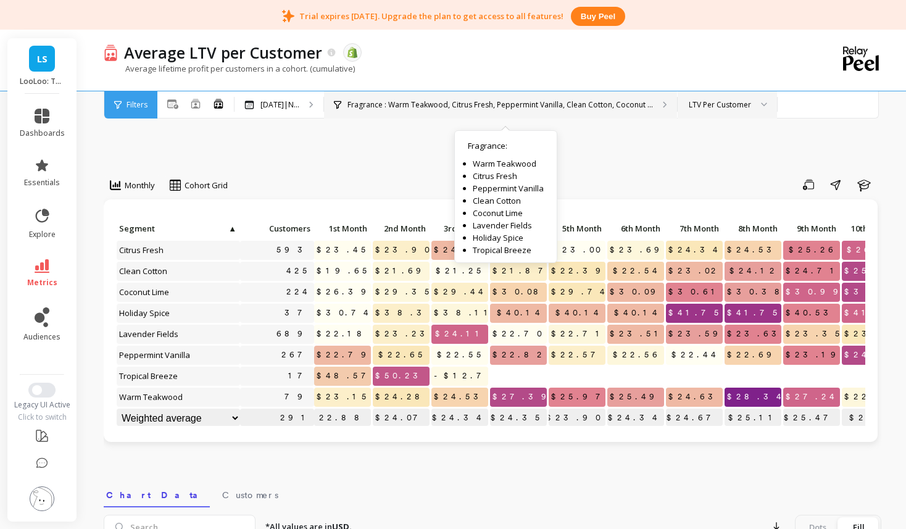
click at [454, 98] on div "Fragrance : Warm Teakwood, Citrus Fresh, Peppermint Vanilla, Clean Cotton, Coco…" at bounding box center [500, 104] width 353 height 27
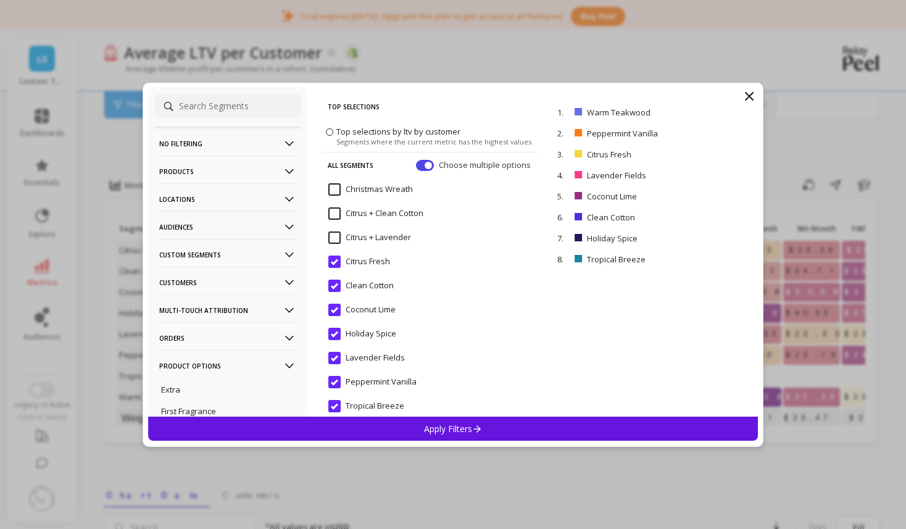
click at [751, 94] on icon at bounding box center [749, 96] width 7 height 7
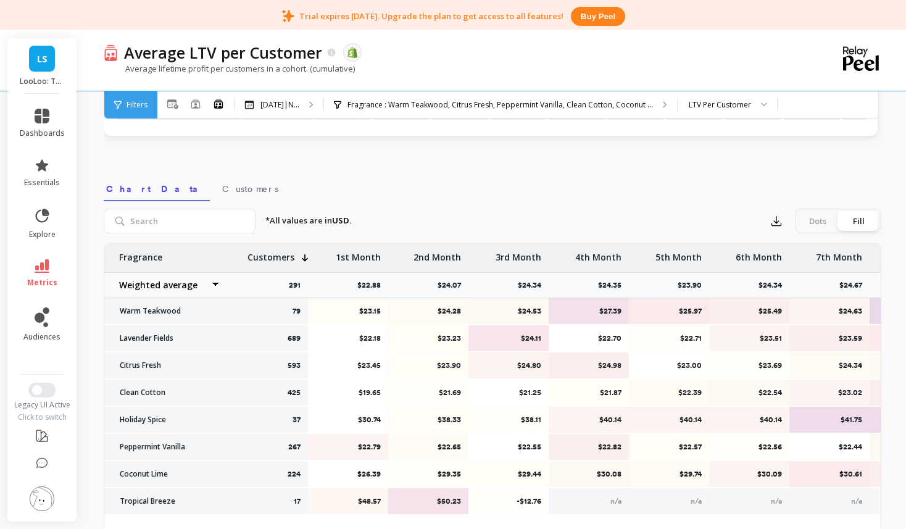
scroll to position [308, 0]
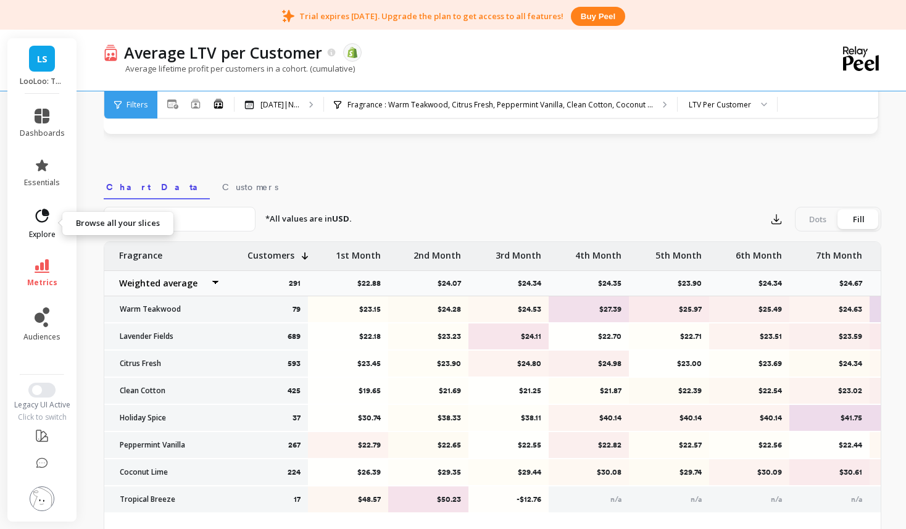
click at [53, 214] on link "explore" at bounding box center [42, 223] width 45 height 32
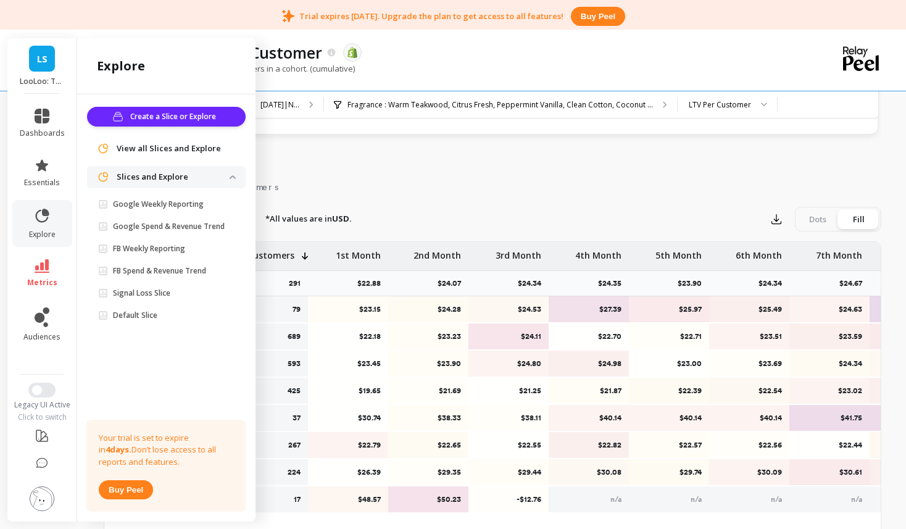
click at [446, 211] on div "*All values are in USD. Export Dots Fill" at bounding box center [569, 219] width 626 height 25
